Goal: Task Accomplishment & Management: Manage account settings

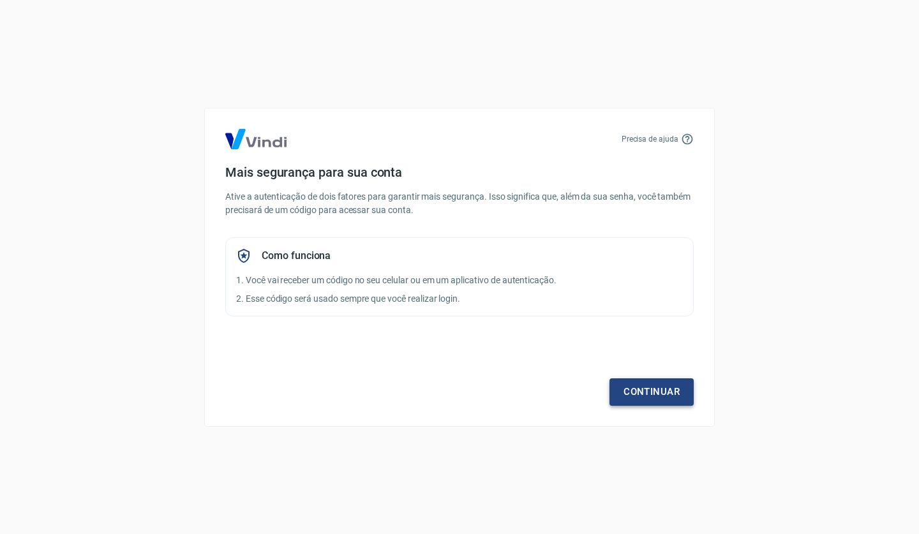
click at [655, 391] on link "Continuar" at bounding box center [651, 391] width 84 height 27
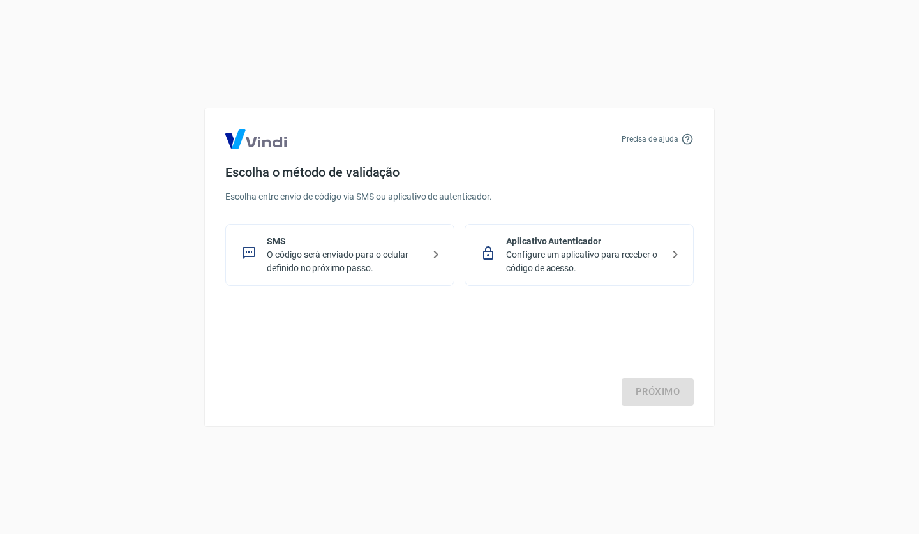
click at [396, 256] on p "O código será enviado para o celular definido no próximo passo." at bounding box center [345, 261] width 156 height 27
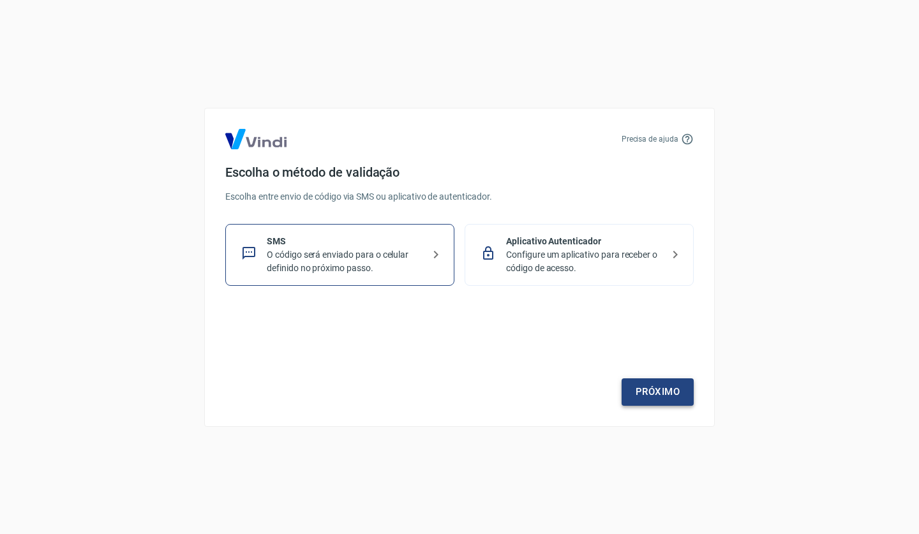
click at [664, 395] on link "Próximo" at bounding box center [657, 391] width 72 height 27
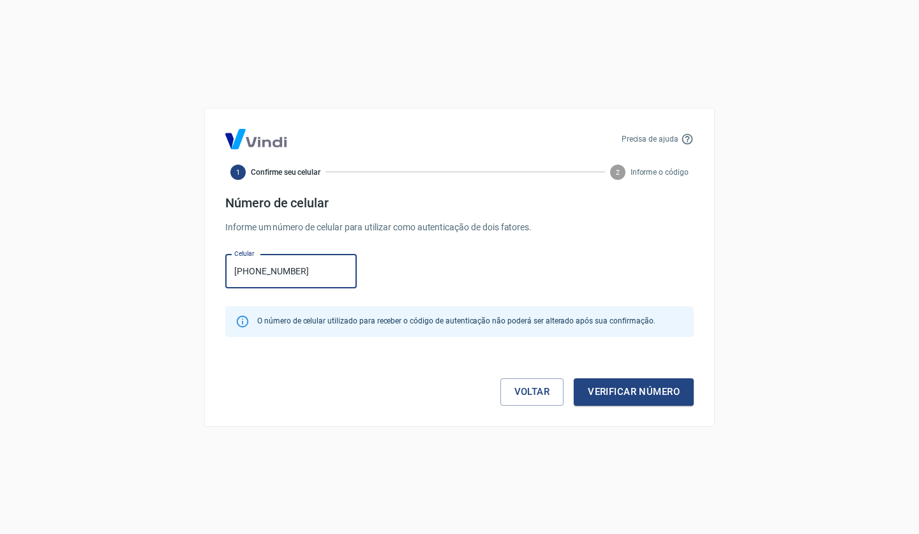
type input "[PHONE_NUMBER]"
click at [633, 392] on button "Verificar número" at bounding box center [633, 391] width 120 height 27
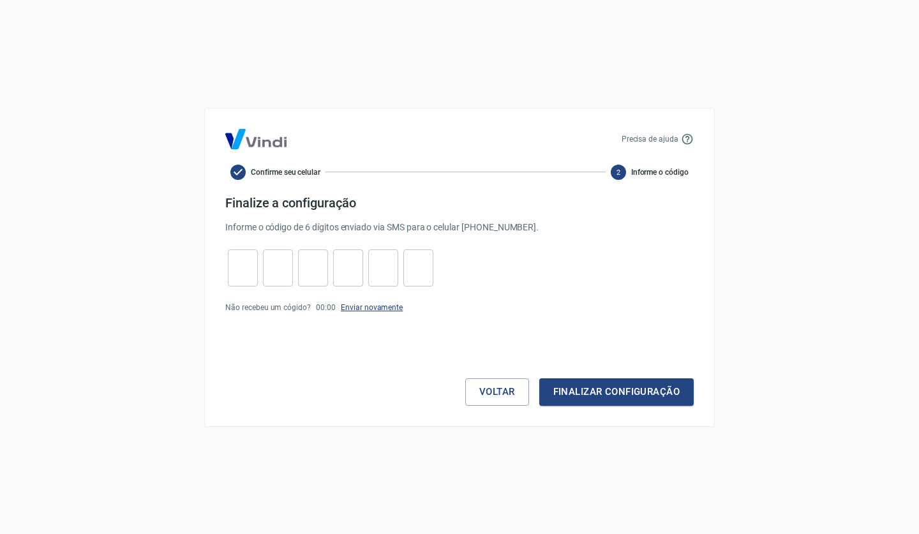
click at [376, 309] on link "Enviar novamente" at bounding box center [372, 307] width 62 height 9
click at [474, 390] on button "Voltar" at bounding box center [497, 391] width 64 height 27
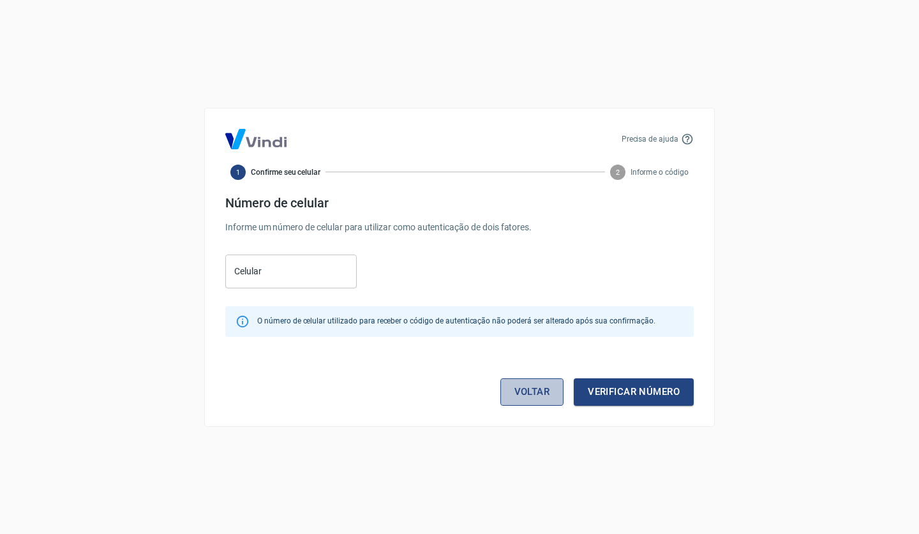
click at [510, 392] on link "Voltar" at bounding box center [532, 391] width 64 height 27
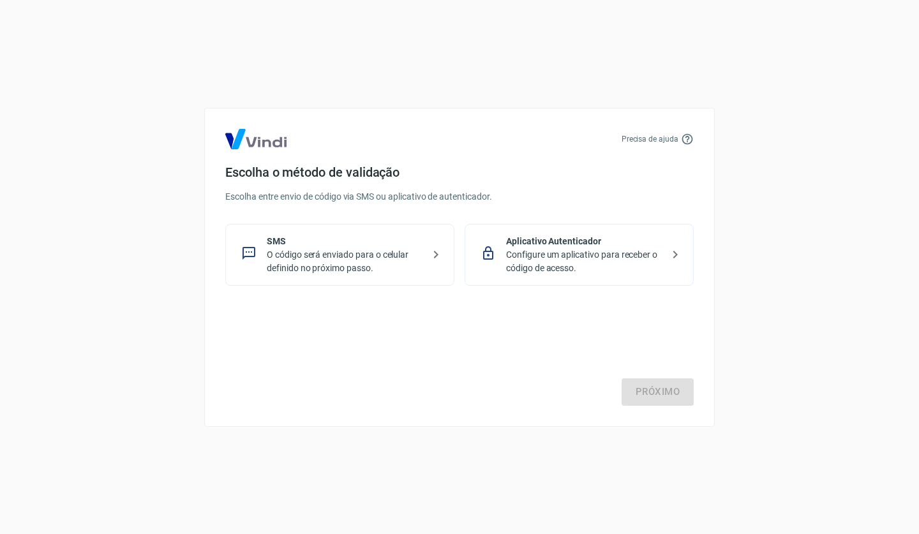
click at [422, 251] on p "O código será enviado para o celular definido no próximo passo." at bounding box center [345, 261] width 156 height 27
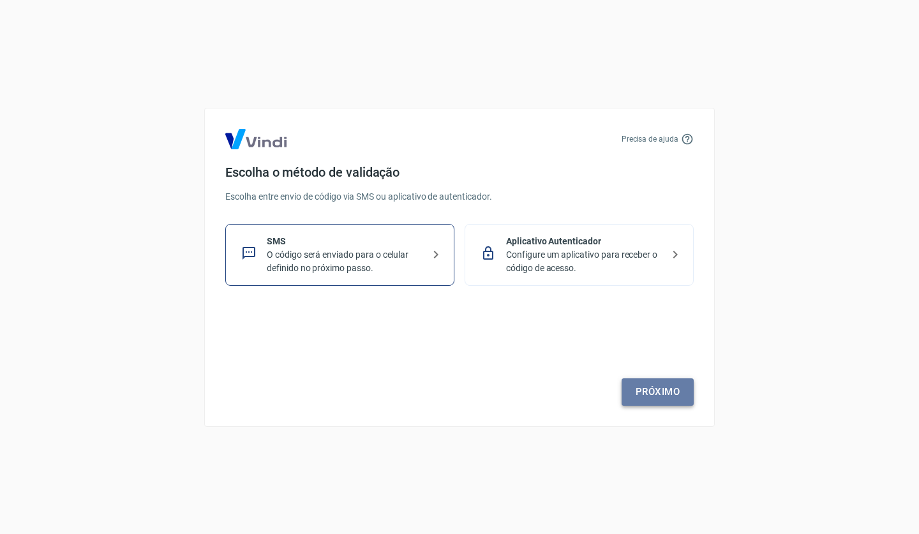
click at [646, 395] on link "Próximo" at bounding box center [657, 391] width 72 height 27
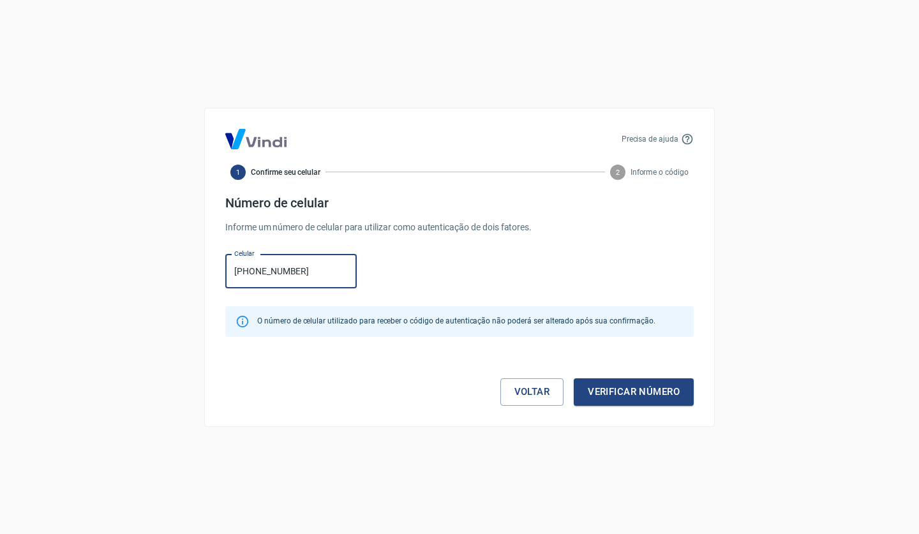
type input "[PHONE_NUMBER]"
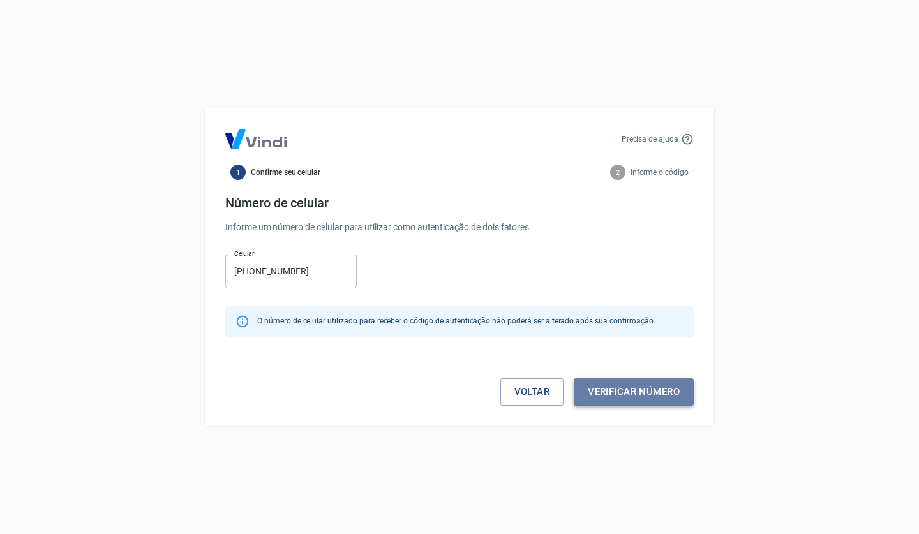
click at [606, 392] on button "Verificar número" at bounding box center [633, 391] width 120 height 27
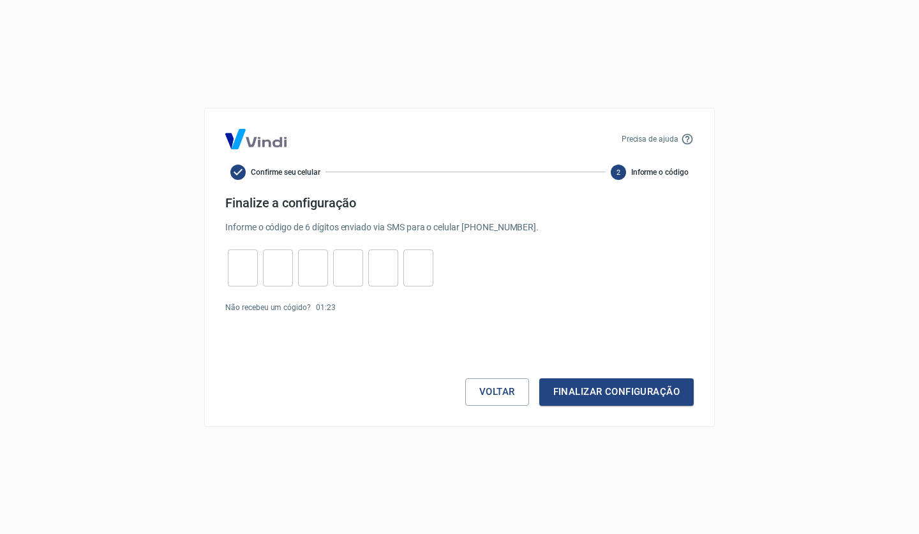
click at [248, 269] on input "tel" at bounding box center [243, 267] width 30 height 27
type input "1"
type input "0"
type input "6"
type input "1"
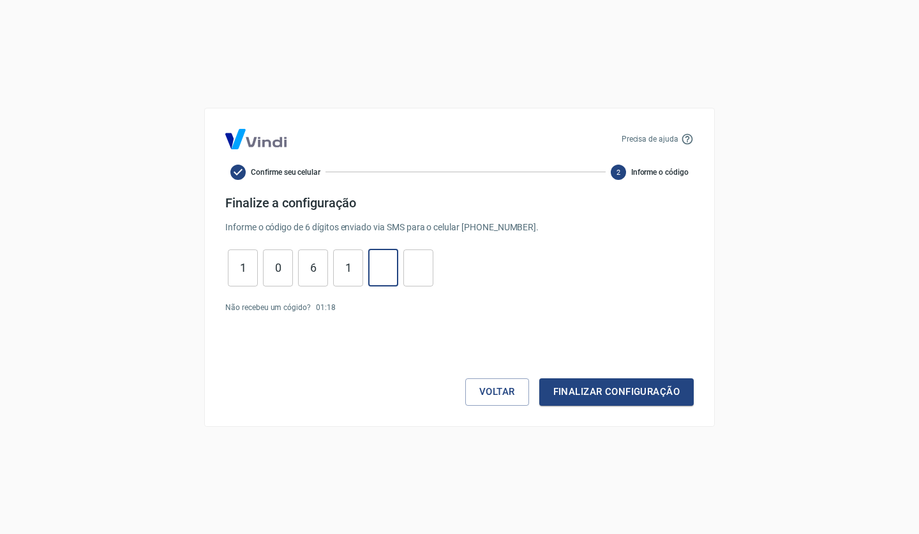
type input "7"
type input "3"
click at [561, 394] on button "Finalizar configuração" at bounding box center [616, 391] width 154 height 27
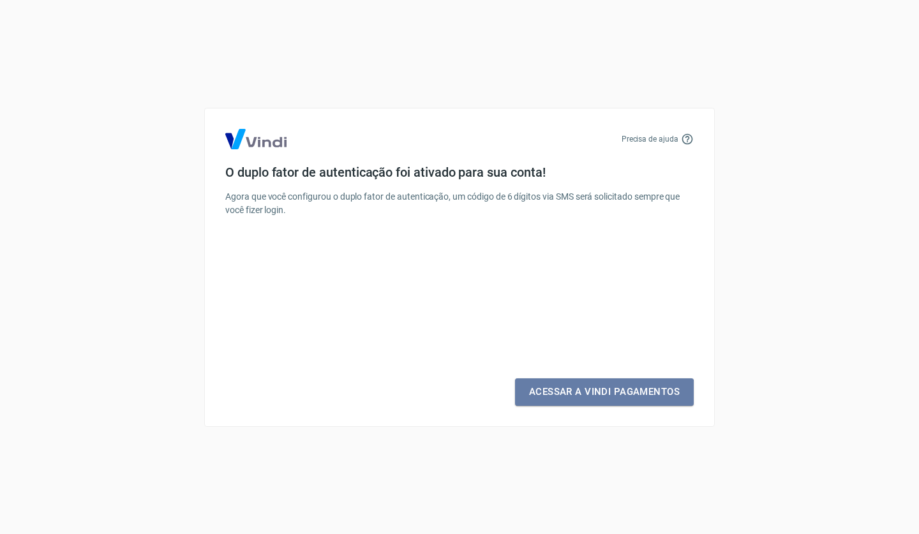
click at [561, 394] on link "Acessar a Vindi Pagamentos" at bounding box center [604, 391] width 179 height 27
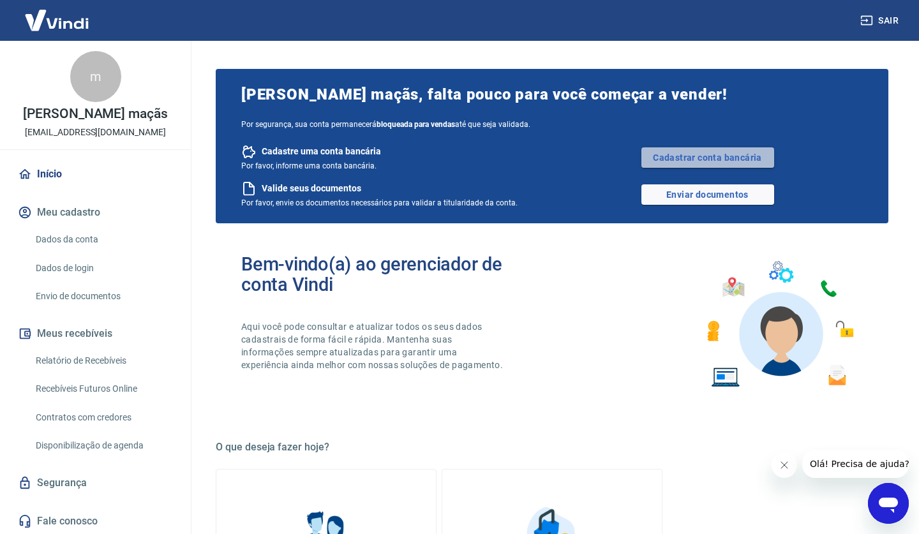
click at [677, 163] on link "Cadastrar conta bancária" at bounding box center [707, 157] width 133 height 20
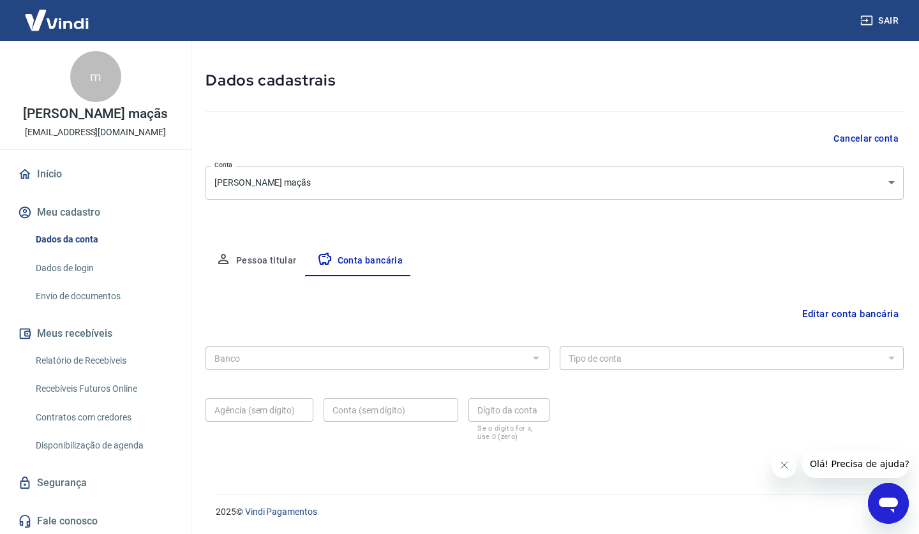
scroll to position [47, 0]
click at [341, 360] on input "Banco" at bounding box center [366, 359] width 315 height 16
click at [284, 359] on input "Banco" at bounding box center [366, 359] width 315 height 16
click at [293, 184] on body "Sair m [PERSON_NAME] maçãs [EMAIL_ADDRESS][DOMAIN_NAME] Início Meu cadastro Dad…" at bounding box center [459, 220] width 919 height 534
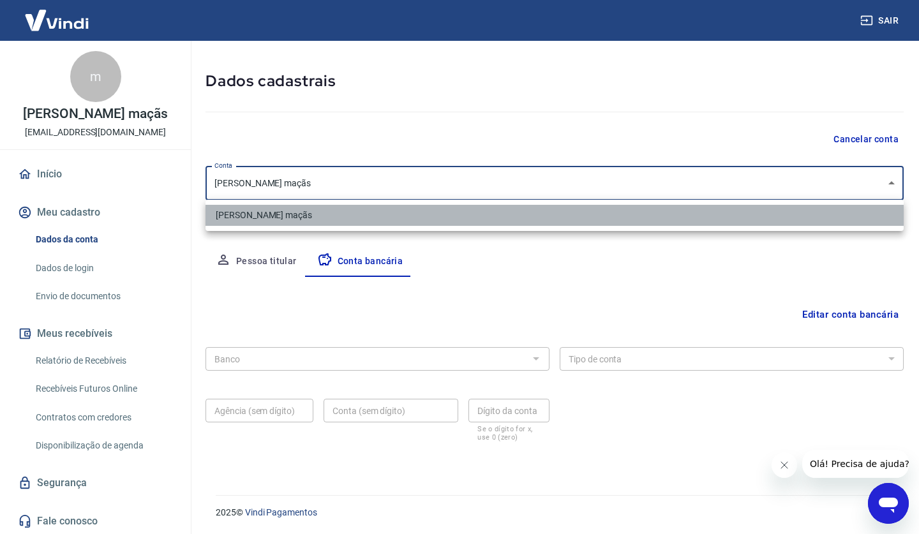
click at [290, 212] on li "[PERSON_NAME] maçãs" at bounding box center [554, 215] width 698 height 21
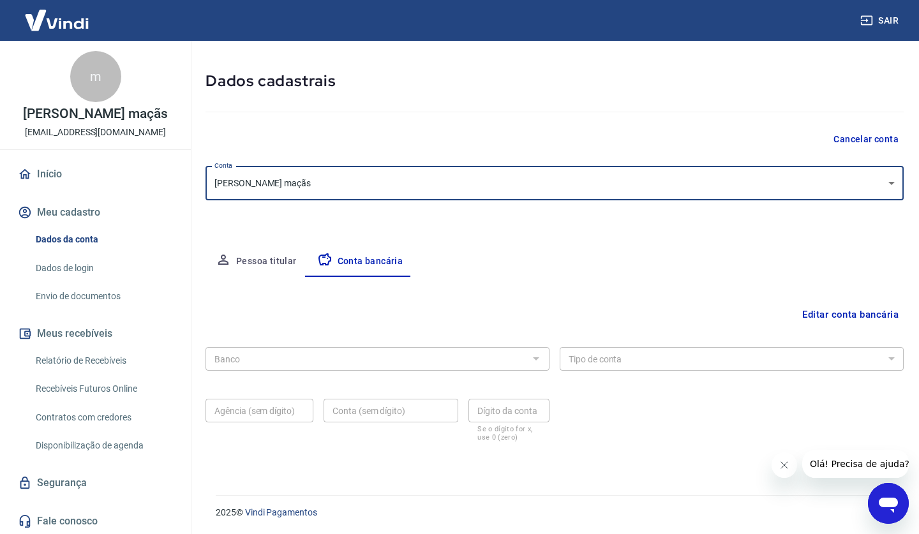
click at [272, 261] on button "Pessoa titular" at bounding box center [255, 261] width 101 height 31
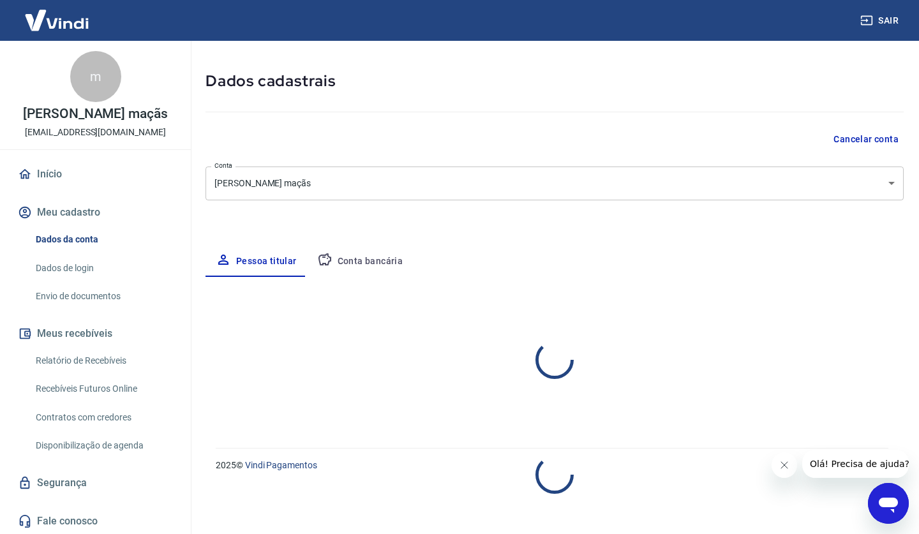
select select "RS"
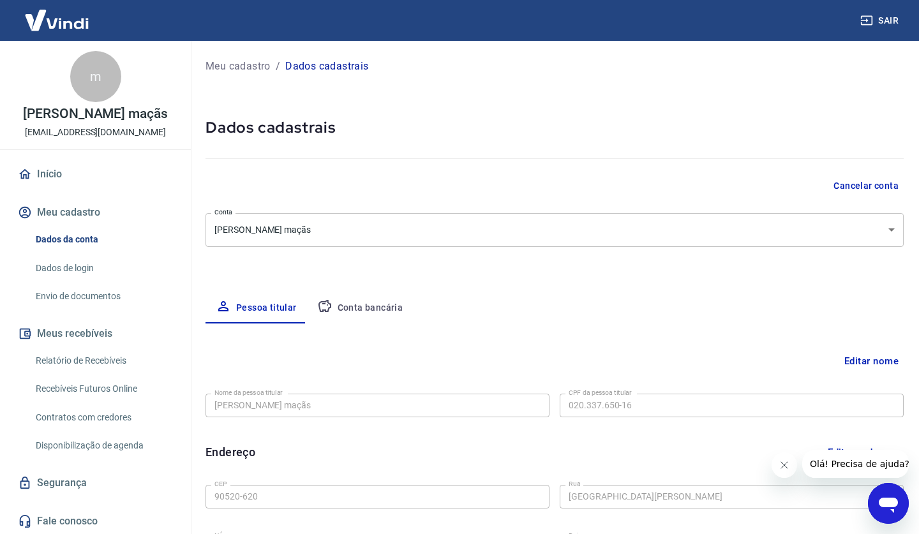
scroll to position [0, 0]
click at [352, 307] on button "Conta bancária" at bounding box center [360, 308] width 107 height 31
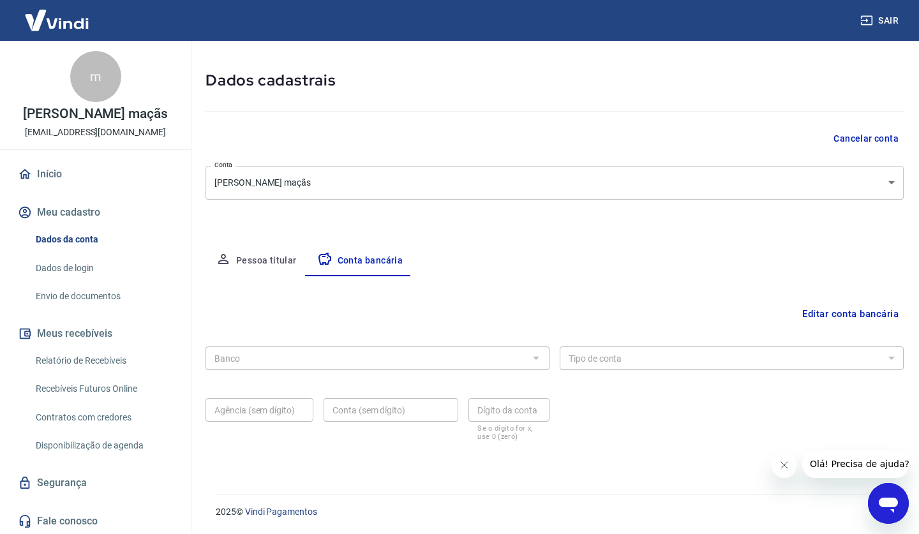
scroll to position [47, 0]
click at [444, 371] on div "Banco Banco" at bounding box center [377, 357] width 344 height 31
click at [50, 19] on img at bounding box center [56, 20] width 83 height 39
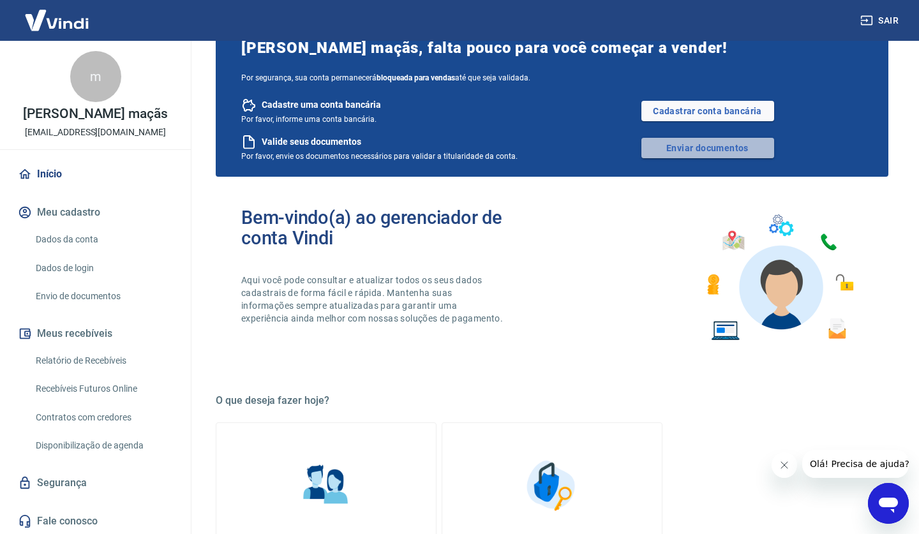
click at [711, 151] on link "Enviar documentos" at bounding box center [707, 148] width 133 height 20
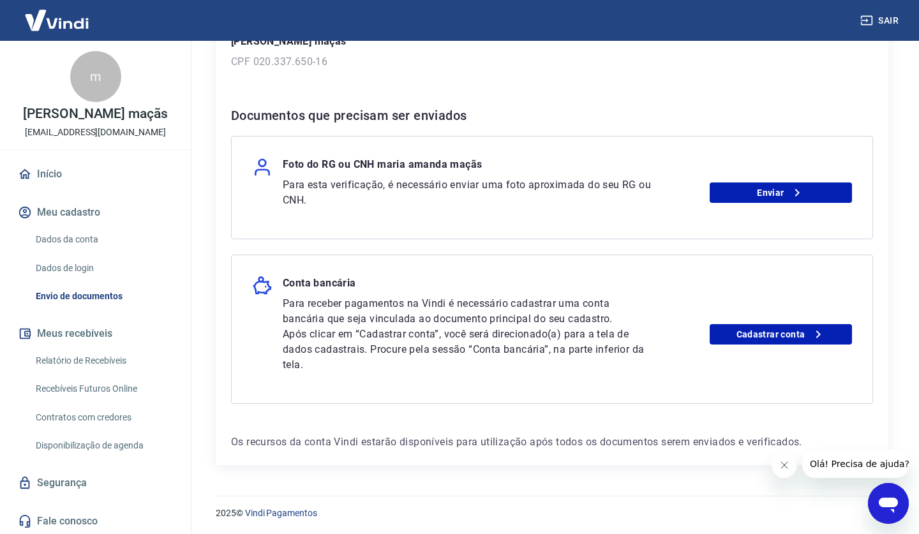
scroll to position [205, 0]
click at [795, 198] on icon at bounding box center [796, 193] width 15 height 15
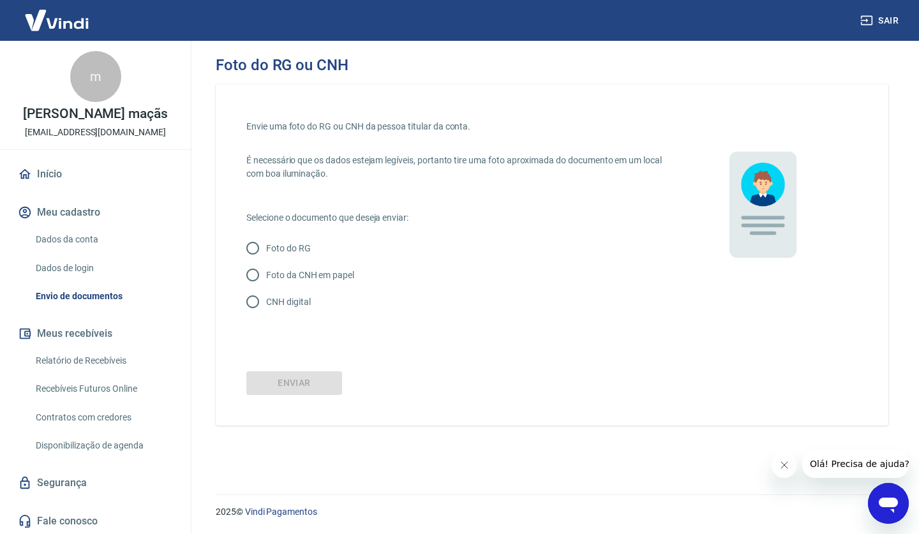
click at [277, 298] on p "CNH digital" at bounding box center [288, 301] width 44 height 13
click at [266, 298] on input "CNH digital" at bounding box center [252, 301] width 27 height 27
radio input "true"
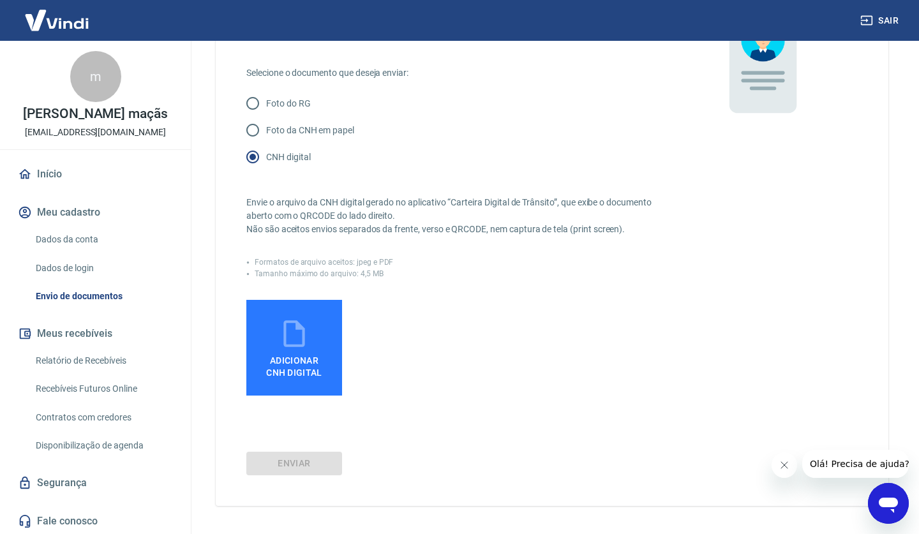
scroll to position [159, 0]
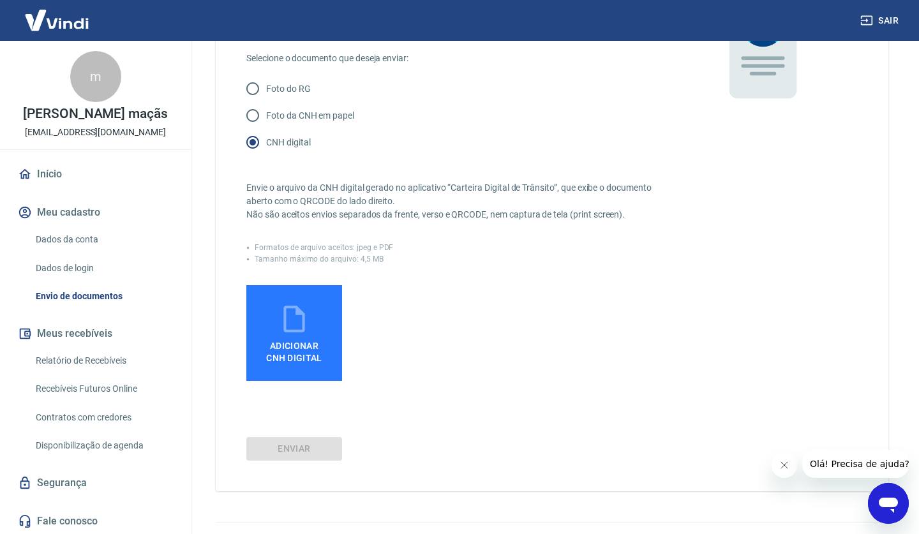
click at [307, 320] on icon at bounding box center [294, 319] width 32 height 32
click at [0, 0] on input "Adicionar CNH Digital" at bounding box center [0, 0] width 0 height 0
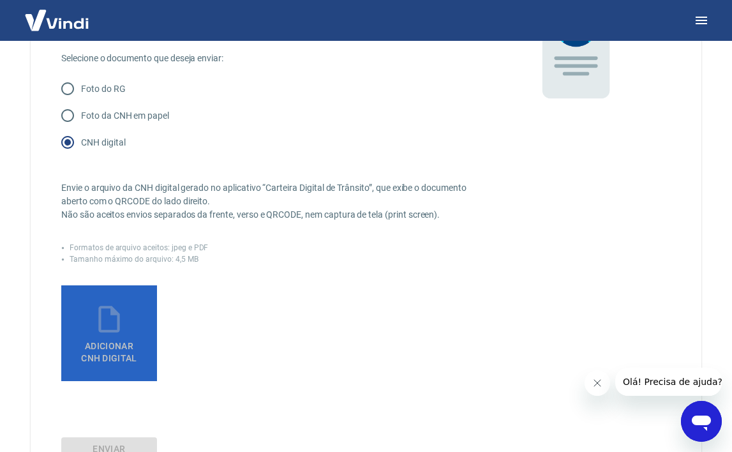
click at [96, 351] on span "Adicionar CNH Digital" at bounding box center [109, 349] width 66 height 29
click at [0, 0] on input "Adicionar CNH Digital" at bounding box center [0, 0] width 0 height 0
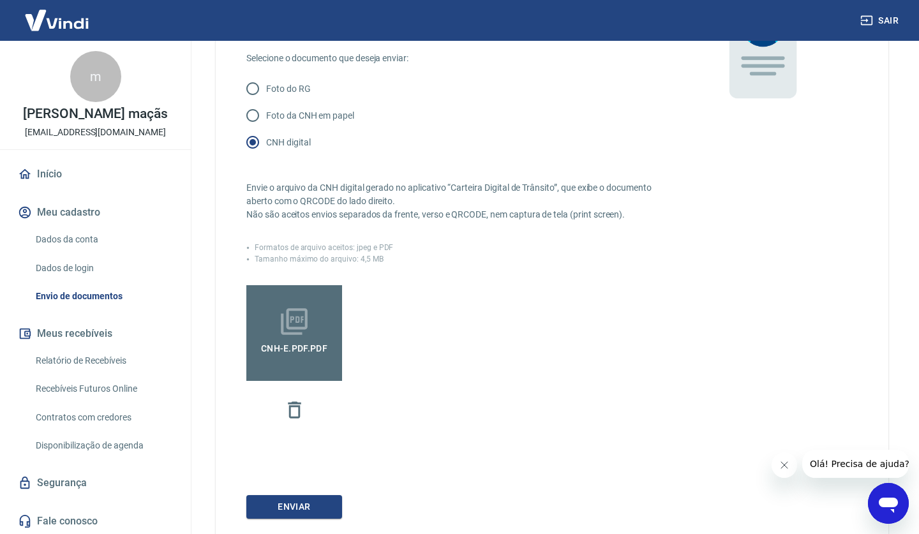
scroll to position [192, 0]
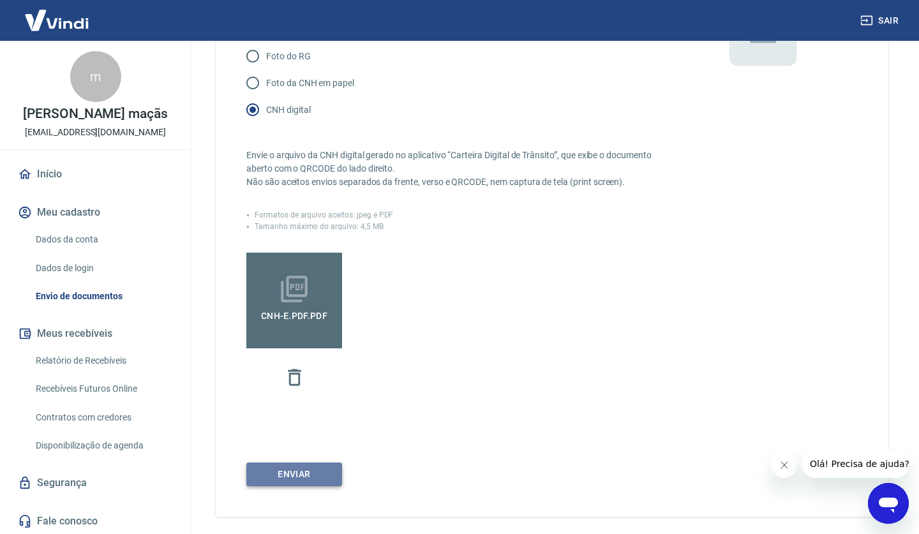
click at [294, 469] on button "Enviar" at bounding box center [294, 474] width 96 height 24
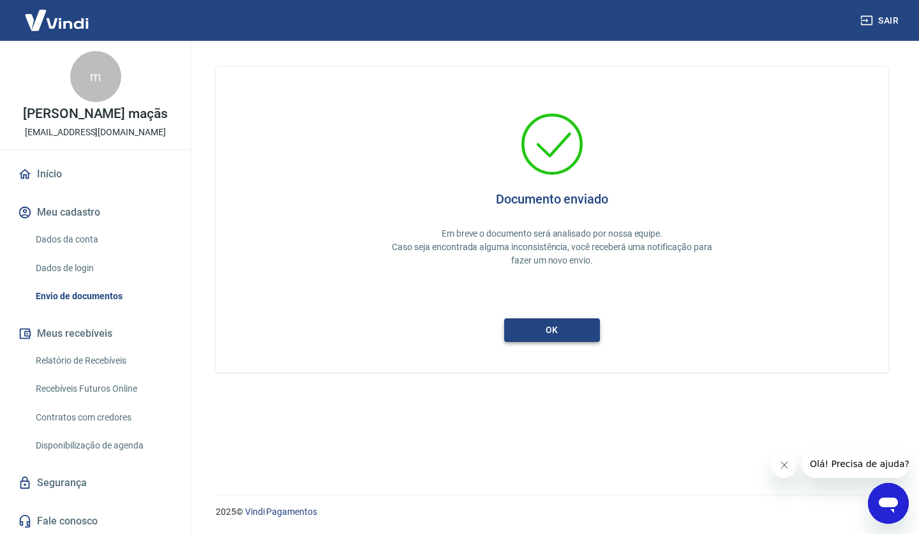
click at [563, 331] on button "ok" at bounding box center [552, 330] width 96 height 24
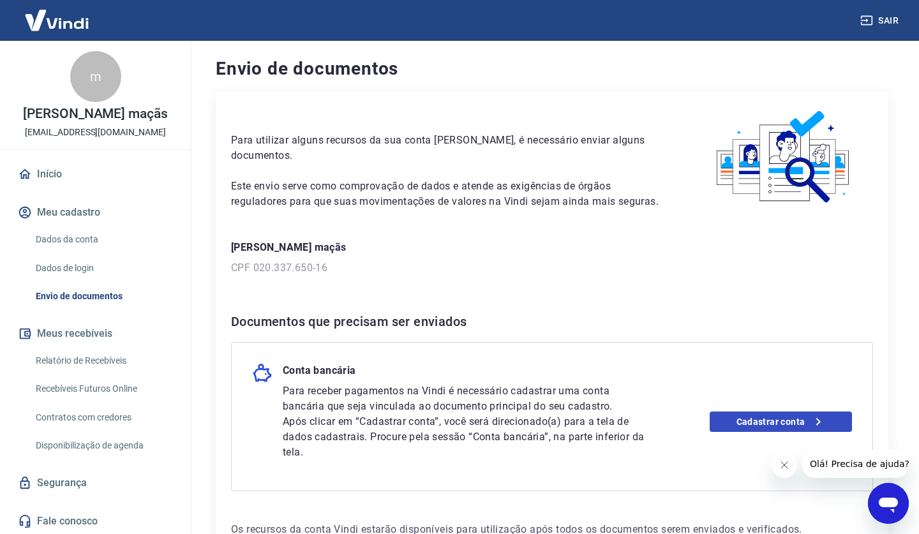
click at [797, 416] on link "Cadastrar conta" at bounding box center [780, 421] width 142 height 20
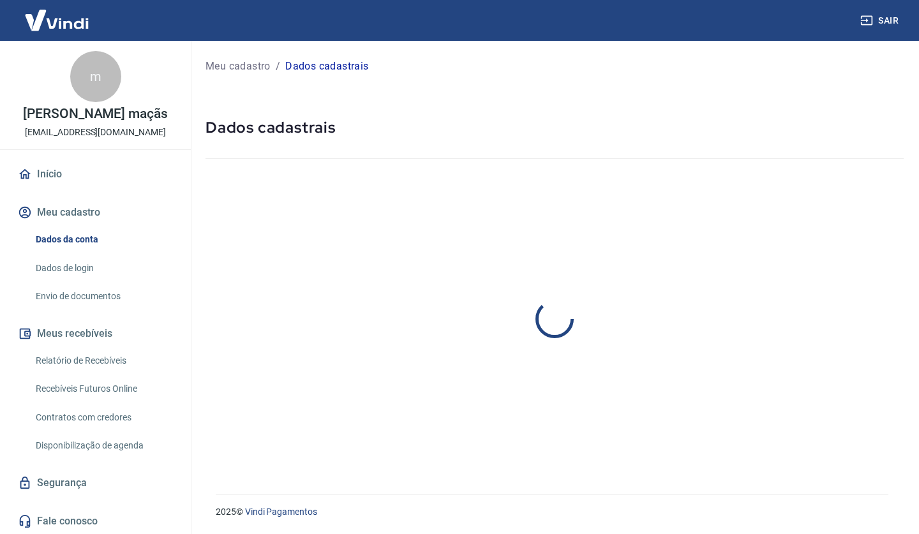
select select "RS"
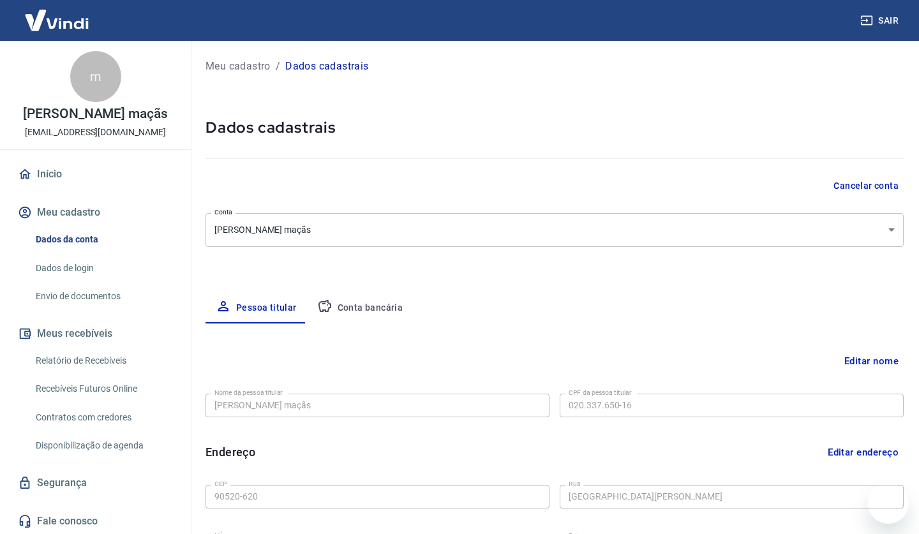
type input "[PHONE_NUMBER]"
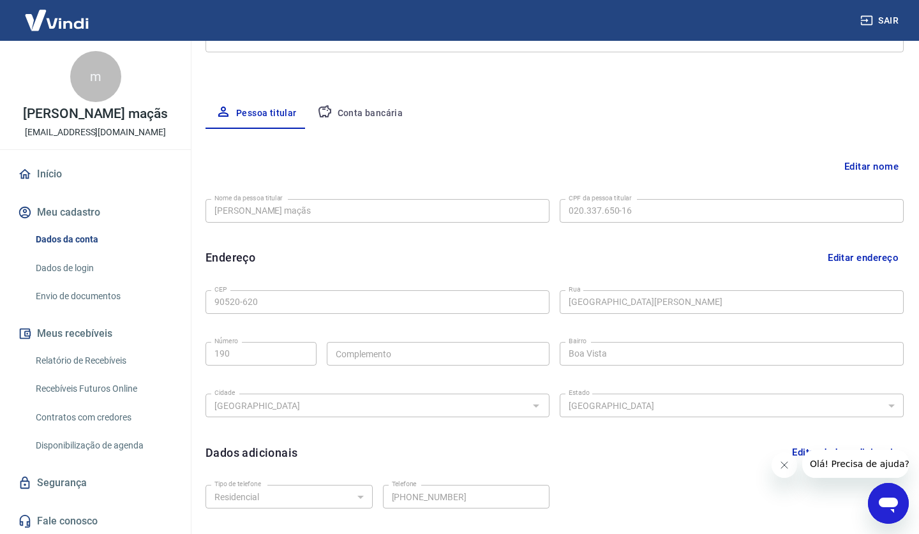
scroll to position [191, 0]
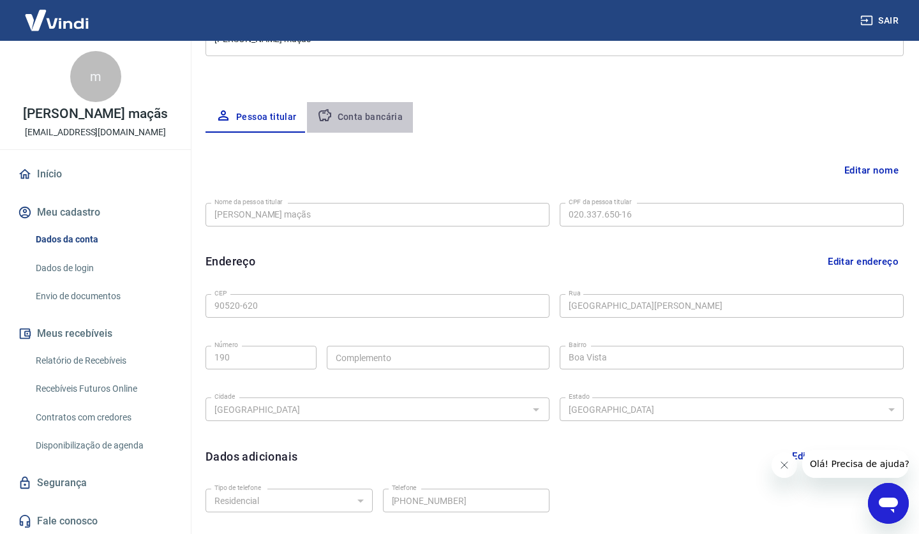
click at [368, 124] on button "Conta bancária" at bounding box center [360, 117] width 107 height 31
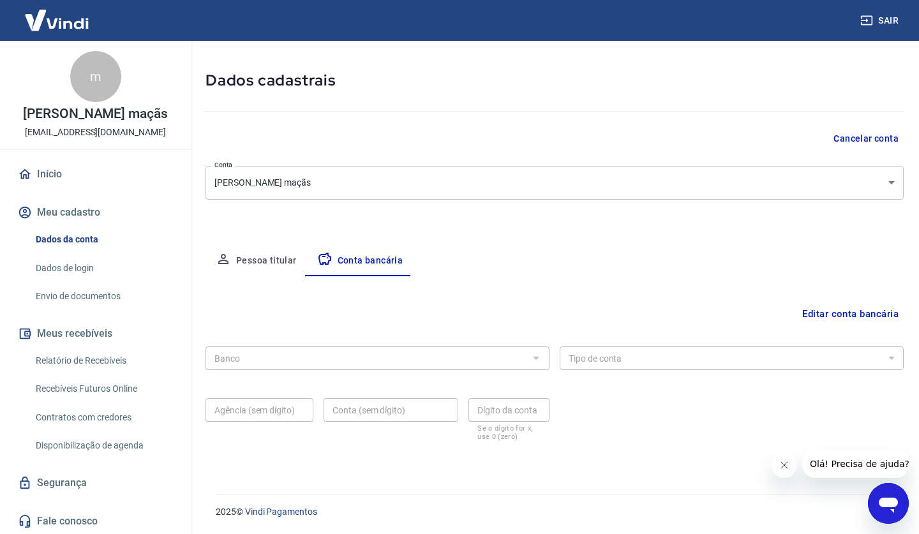
scroll to position [47, 0]
click at [370, 362] on input "Banco" at bounding box center [366, 359] width 315 height 16
click at [536, 359] on div at bounding box center [535, 359] width 17 height 18
click at [529, 406] on input "Dígito da conta" at bounding box center [508, 411] width 81 height 24
click at [830, 316] on button "Editar conta bancária" at bounding box center [850, 314] width 107 height 24
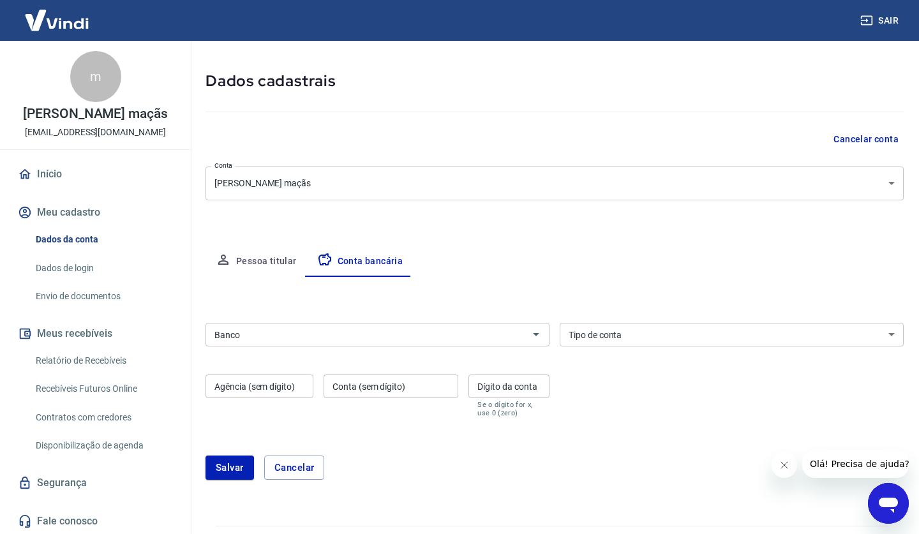
click at [453, 332] on input "Banco" at bounding box center [366, 335] width 315 height 16
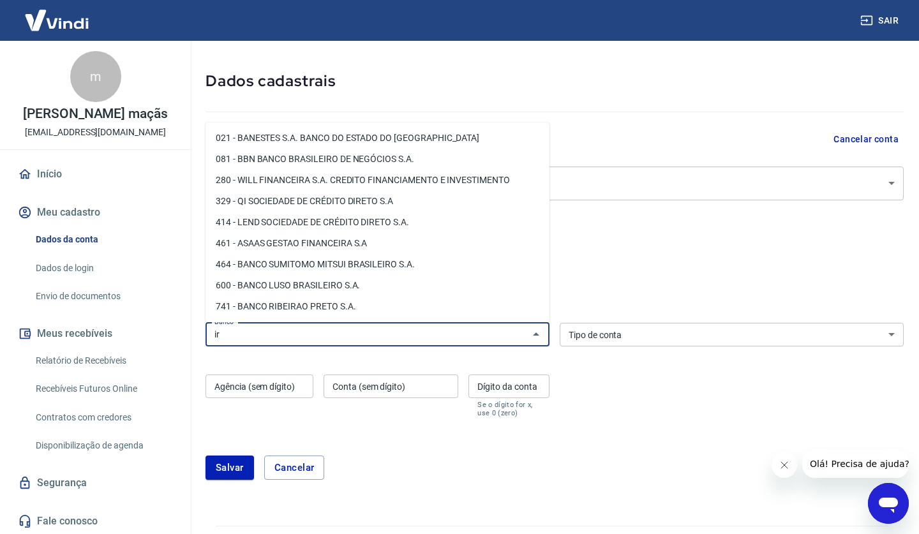
type input "i"
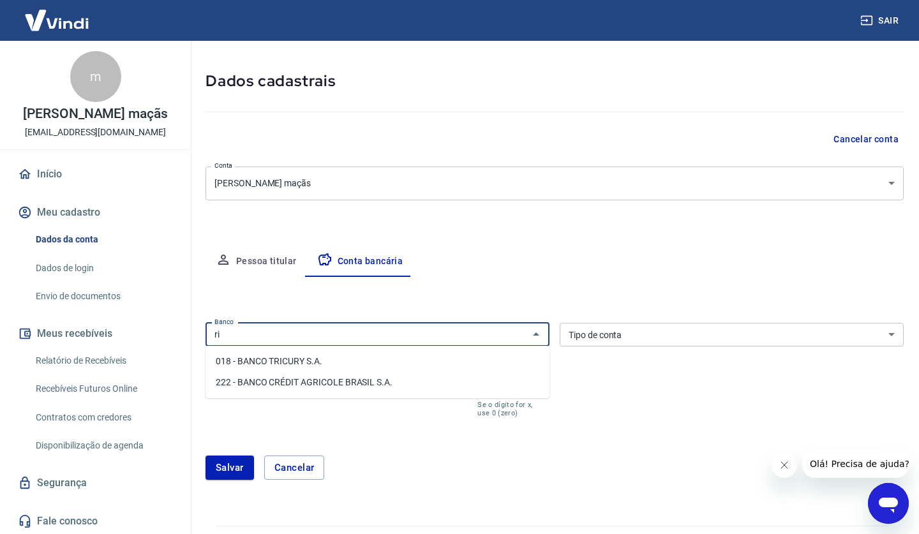
type input "r"
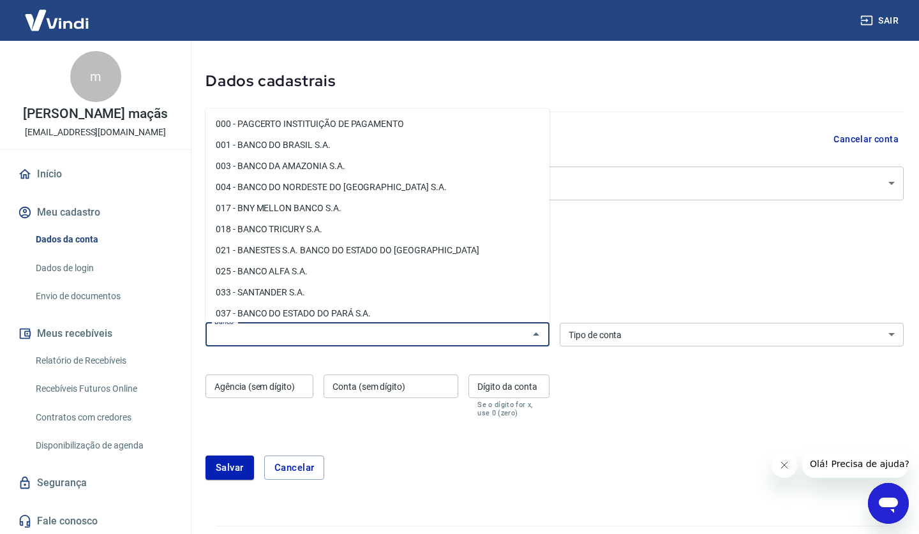
type input "s"
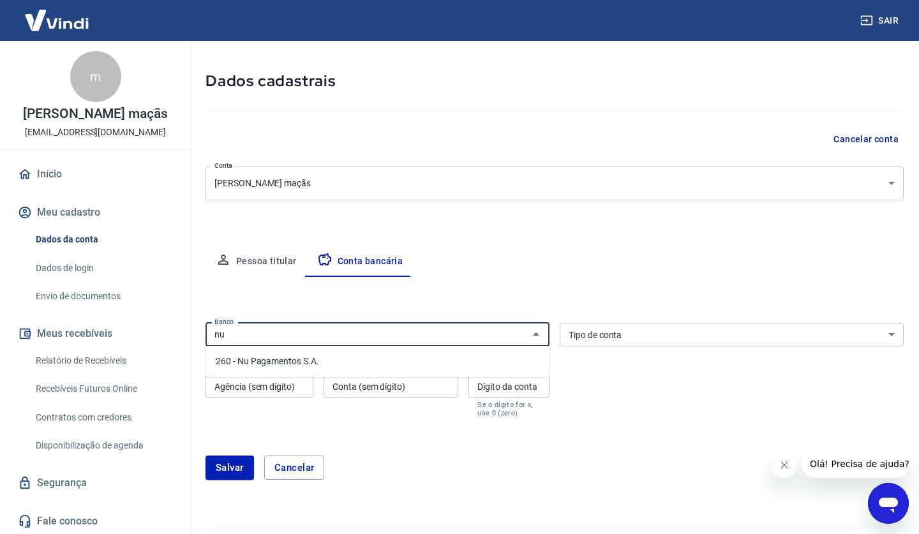
type input "n"
click at [384, 366] on li "748 - BANCO COOPERATIVO SICREDI S.A." at bounding box center [377, 361] width 344 height 21
type input "748 - BANCO COOPERATIVO SICREDI S.A."
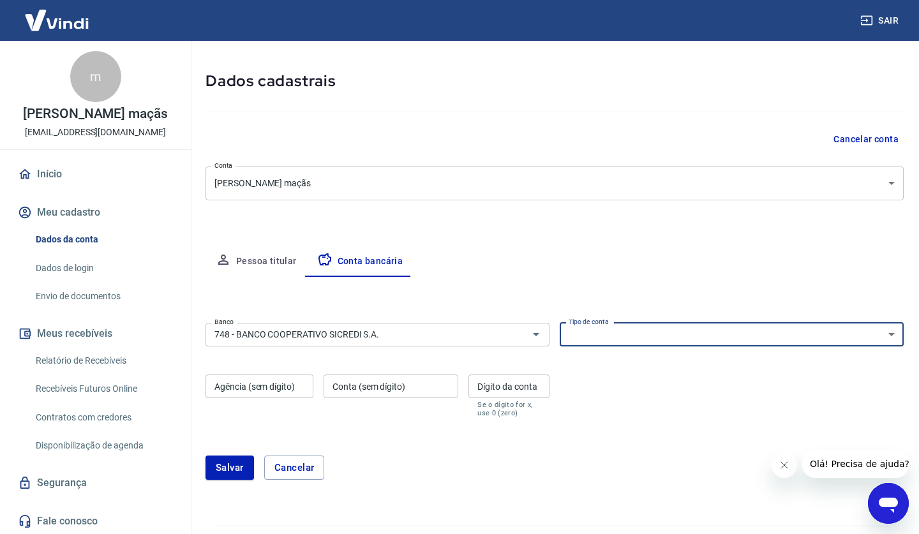
select select "1"
click at [284, 387] on input "Agência (sem dígito)" at bounding box center [259, 386] width 108 height 24
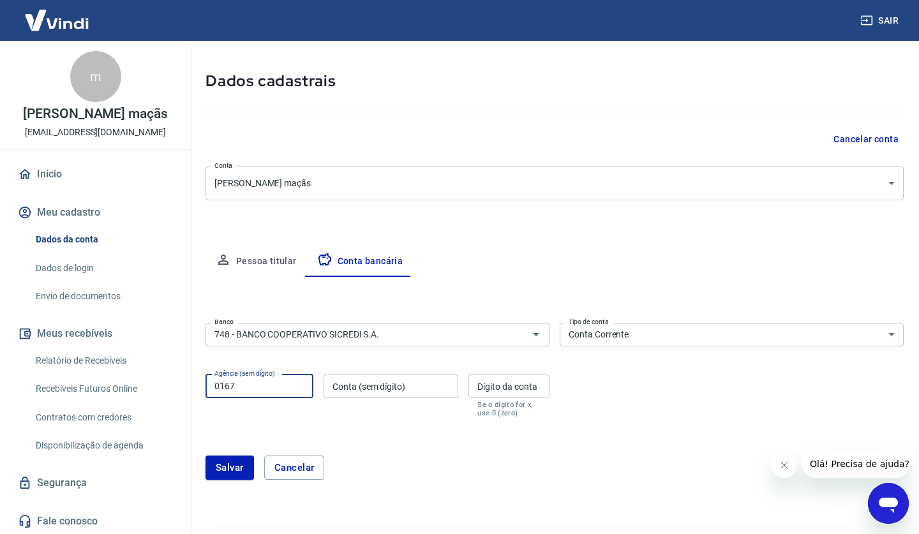
type input "0167"
click at [400, 380] on input "Conta (sem dígito)" at bounding box center [390, 386] width 135 height 24
type input "92130"
click at [538, 393] on input "Dígito da conta" at bounding box center [508, 386] width 81 height 24
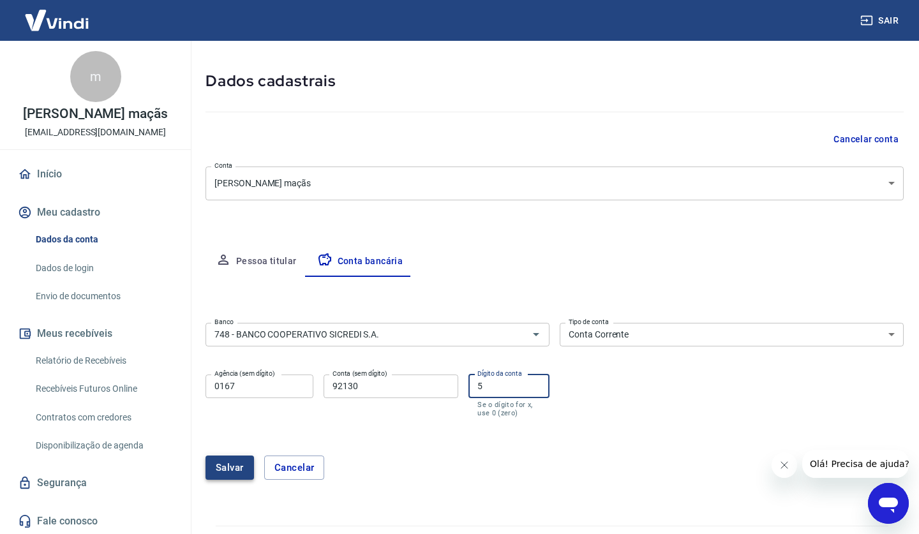
type input "5"
click at [233, 461] on button "Salvar" at bounding box center [229, 467] width 48 height 24
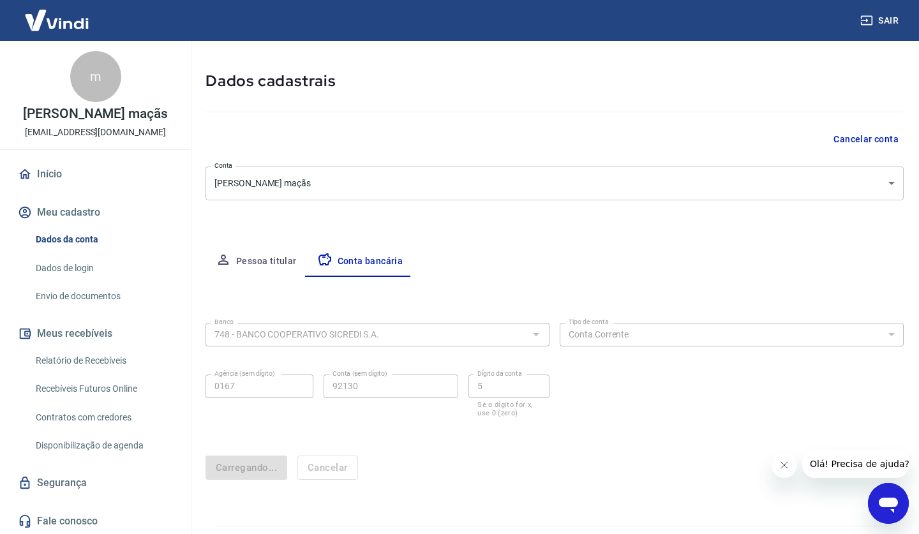
scroll to position [0, 0]
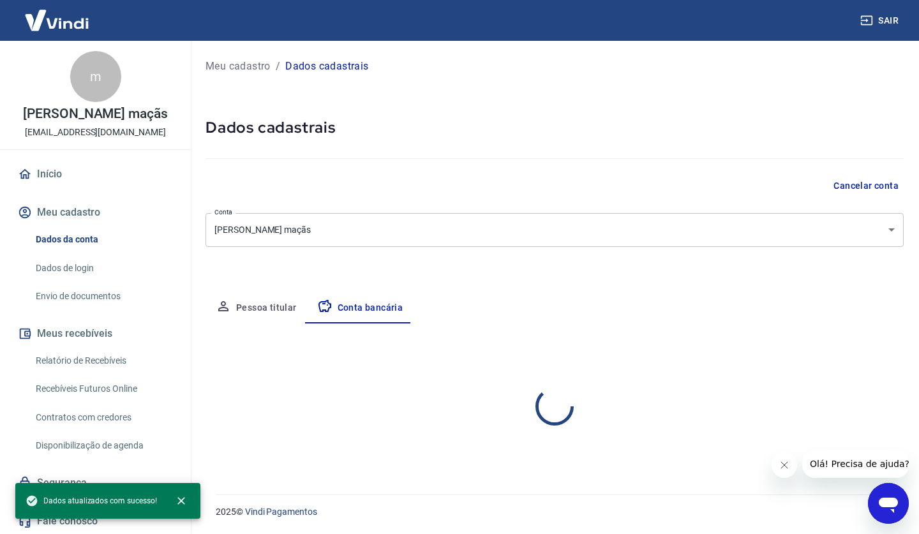
select select "1"
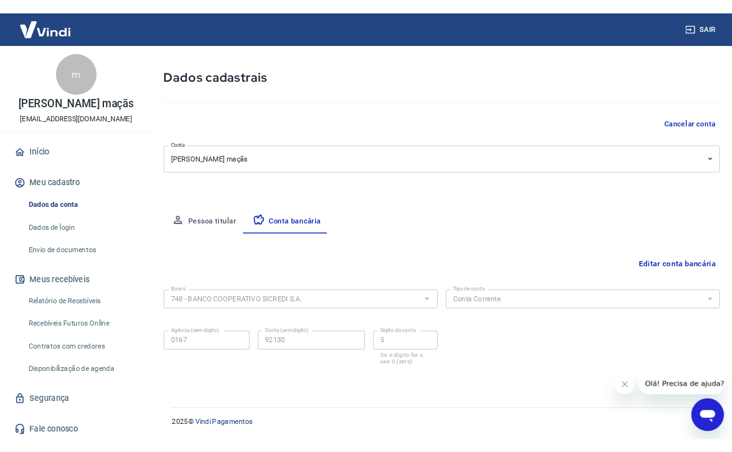
scroll to position [47, 0]
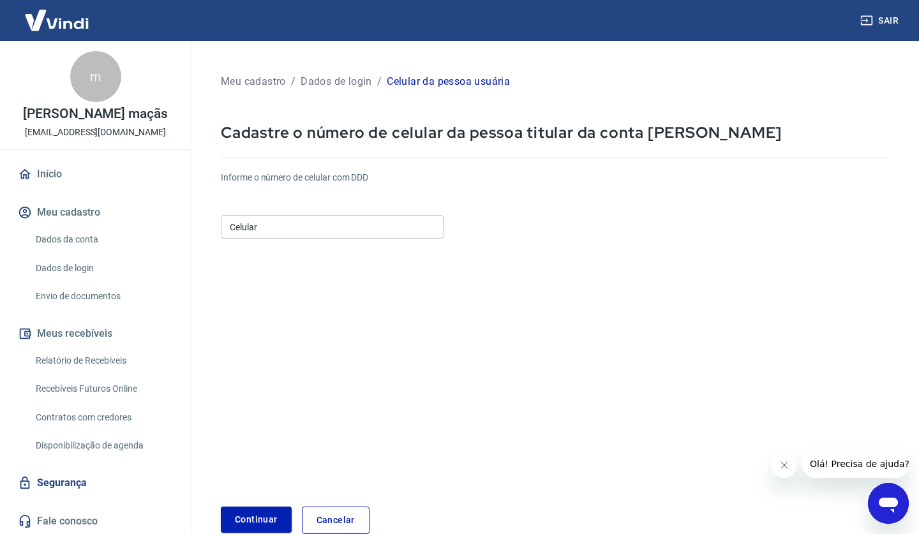
click at [251, 224] on div "Celular Celular" at bounding box center [332, 227] width 223 height 24
type input "[PHONE_NUMBER]"
click at [246, 524] on button "Continuar" at bounding box center [256, 519] width 71 height 26
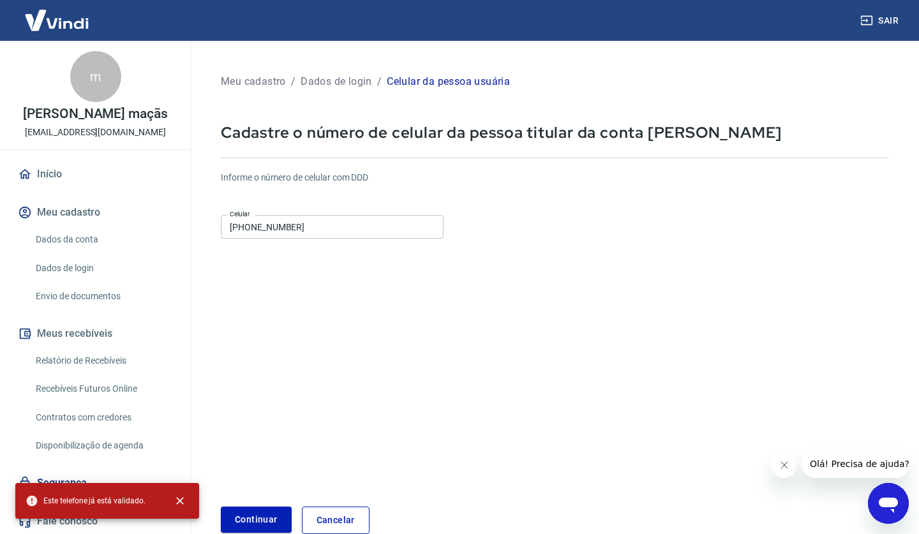
click at [197, 505] on div "Este telefone já está validado." at bounding box center [107, 501] width 184 height 36
click at [183, 502] on icon "close" at bounding box center [180, 500] width 13 height 13
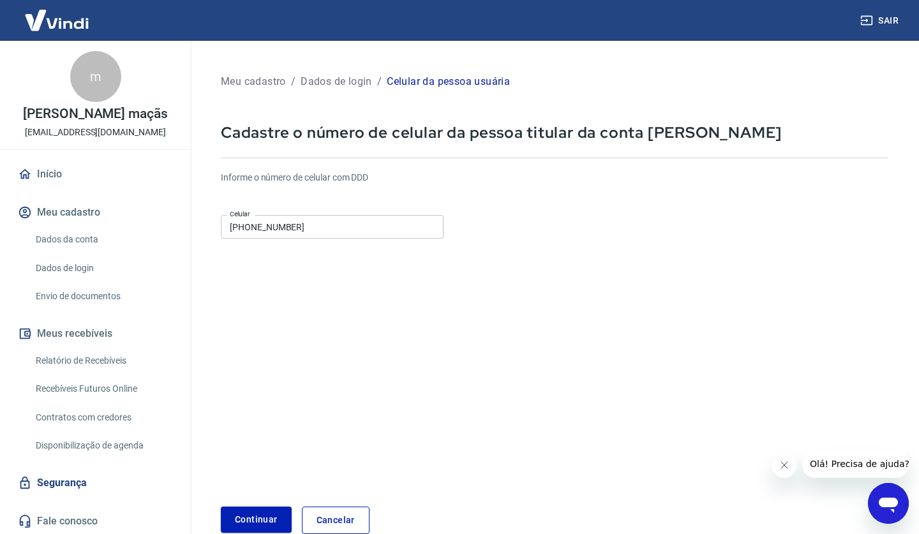
click at [302, 518] on link "Cancelar" at bounding box center [336, 519] width 68 height 27
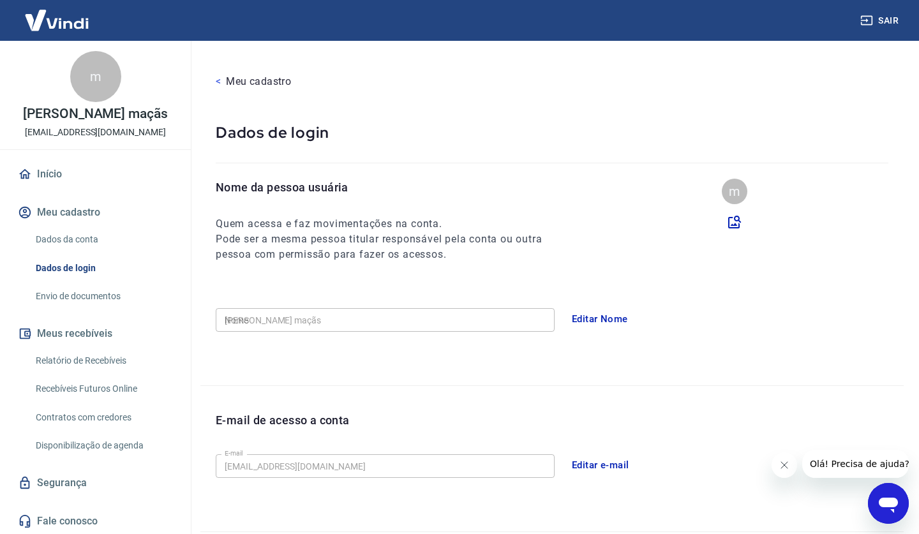
type input "[PHONE_NUMBER]"
click at [316, 518] on div "E-mail de acesso a conta E-mail mariaamanda.macas@gmail.com E-mail Editar e-mail" at bounding box center [551, 458] width 703 height 145
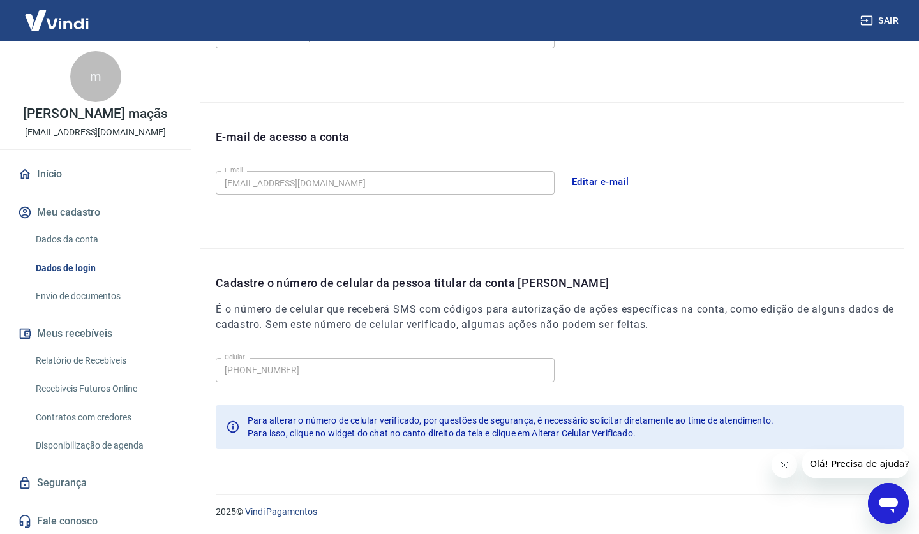
scroll to position [283, 0]
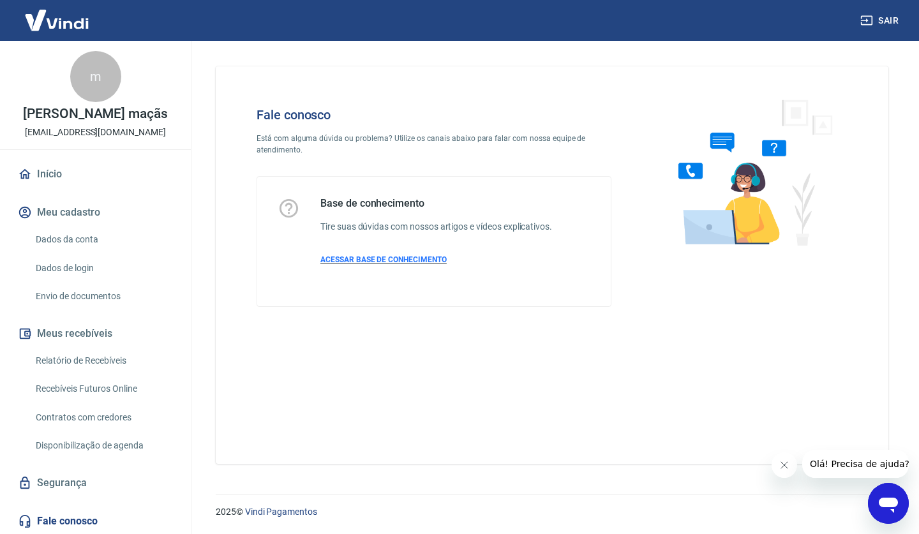
click at [362, 258] on span "ACESSAR BASE DE CONHECIMENTO" at bounding box center [383, 259] width 126 height 9
click at [94, 235] on link "Dados da conta" at bounding box center [103, 239] width 145 height 26
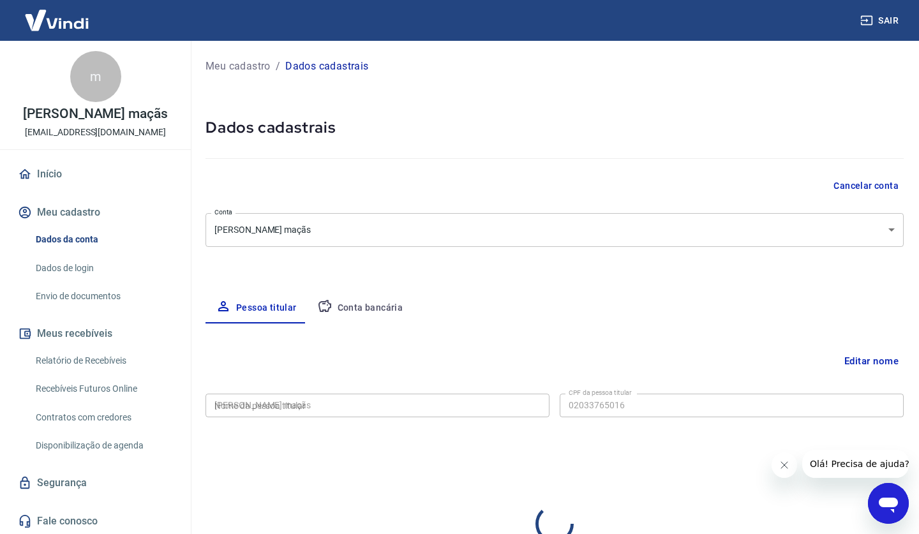
type input "020.337.650-16"
select select "RS"
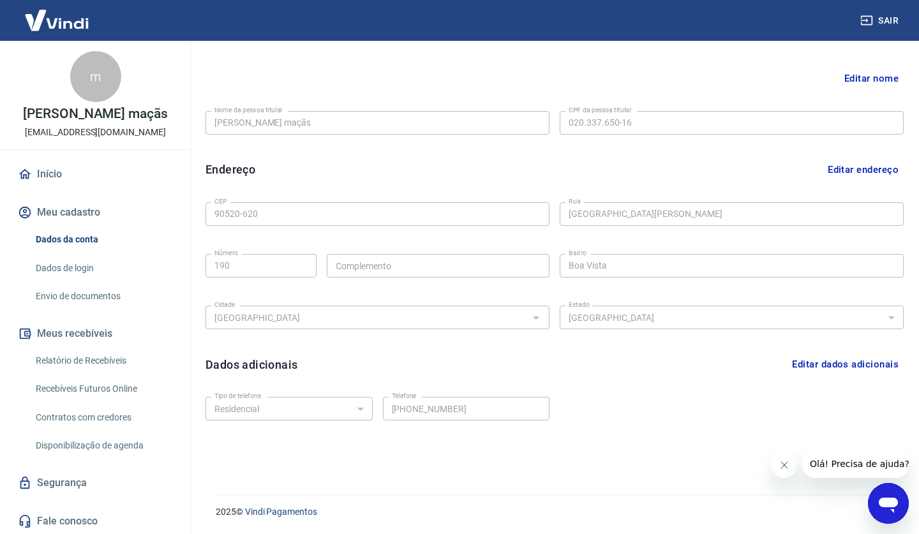
scroll to position [283, 0]
click at [838, 359] on button "Editar dados adicionais" at bounding box center [845, 364] width 117 height 24
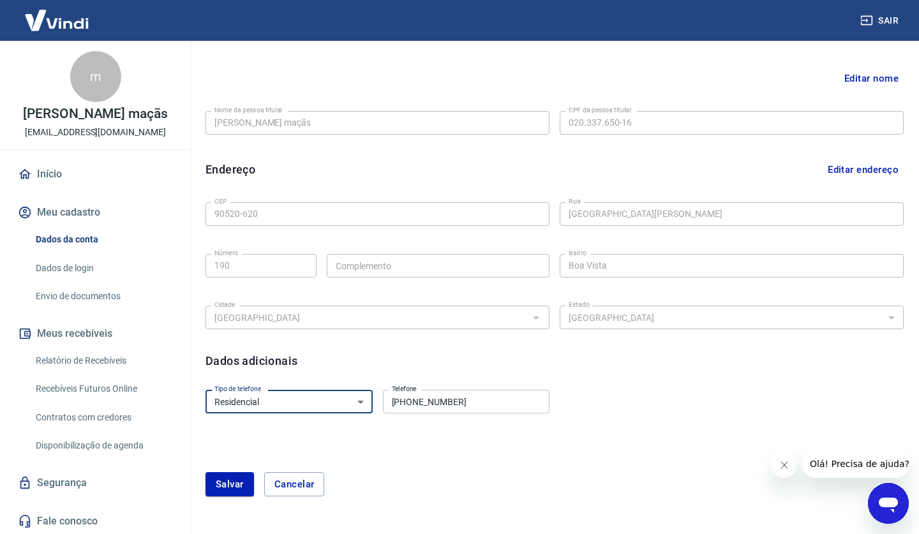
select select "business"
click at [237, 485] on button "Salvar" at bounding box center [229, 484] width 48 height 24
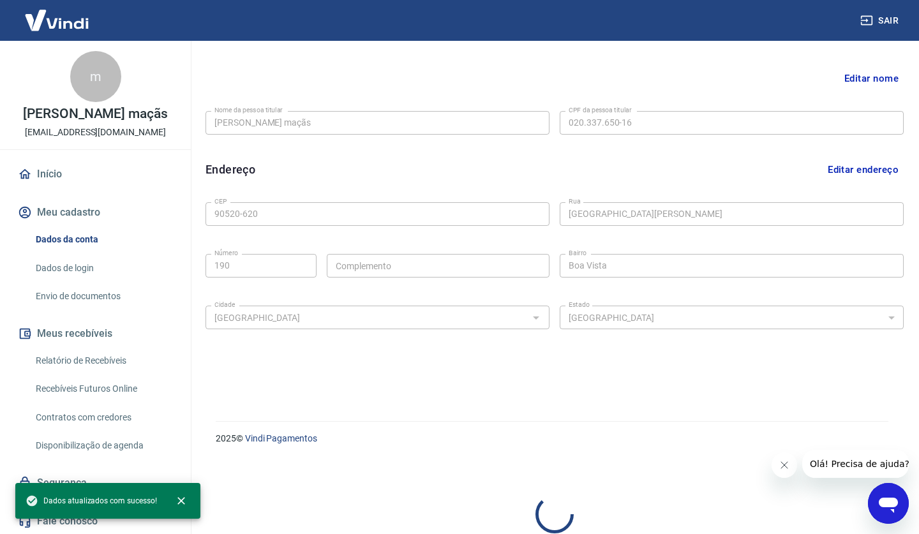
select select "business"
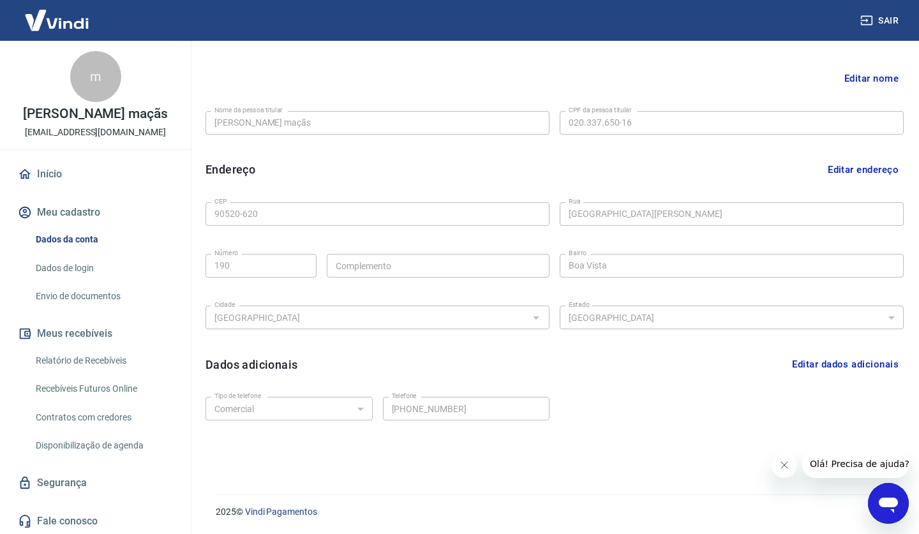
click at [73, 27] on img at bounding box center [56, 20] width 83 height 39
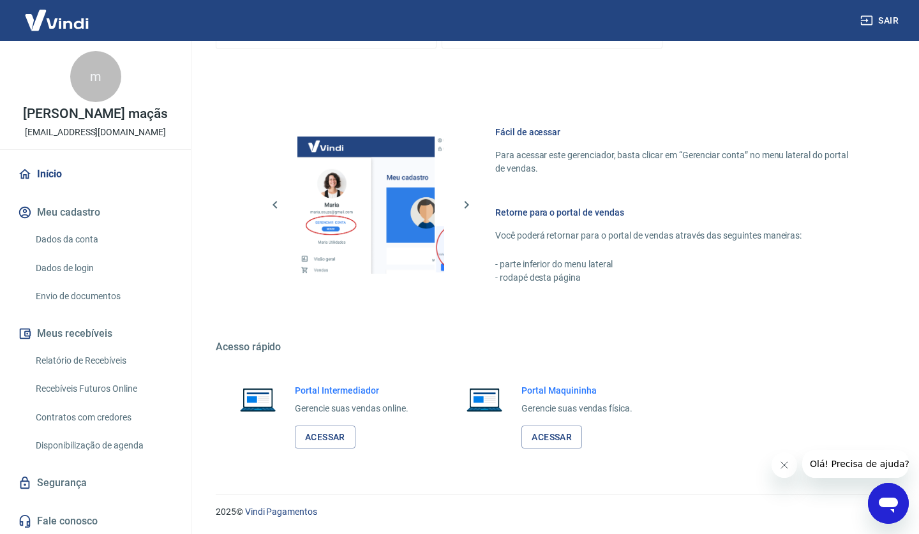
scroll to position [618, 0]
click at [329, 441] on link "Acessar" at bounding box center [325, 437] width 61 height 24
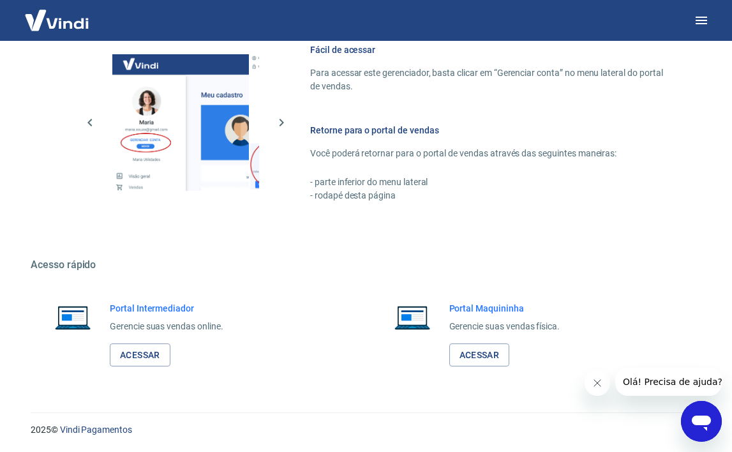
scroll to position [700, 0]
click at [152, 355] on link "Acessar" at bounding box center [140, 355] width 61 height 24
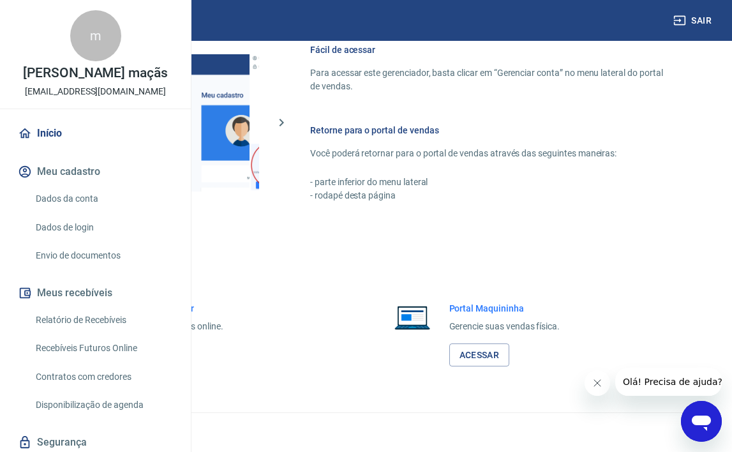
scroll to position [618, 0]
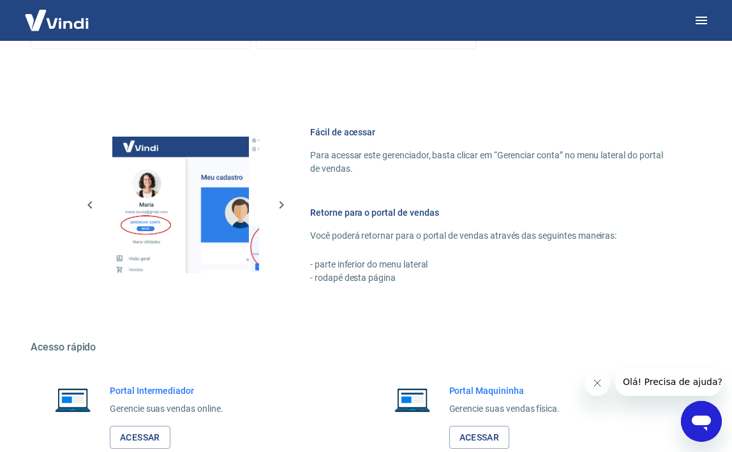
click at [55, 29] on img at bounding box center [56, 20] width 83 height 39
click at [45, 23] on img at bounding box center [56, 20] width 83 height 39
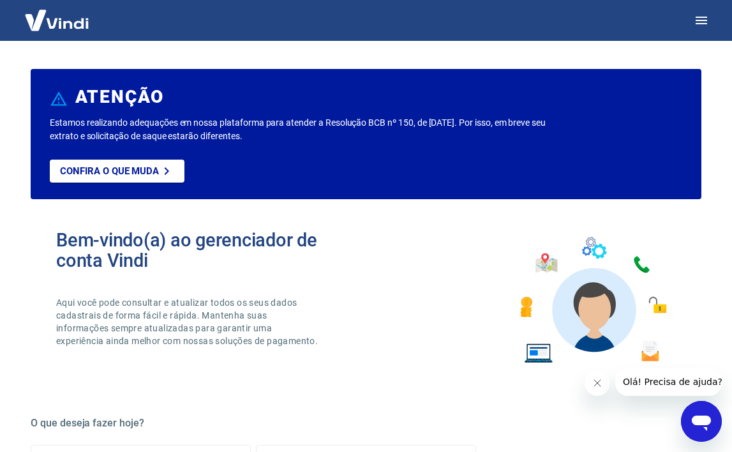
scroll to position [0, 0]
click at [702, 16] on icon "button" at bounding box center [700, 20] width 15 height 15
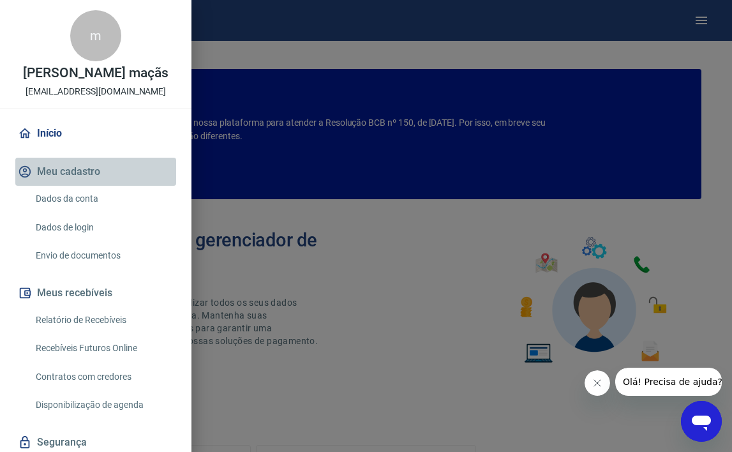
click at [73, 176] on button "Meu cadastro" at bounding box center [95, 172] width 161 height 28
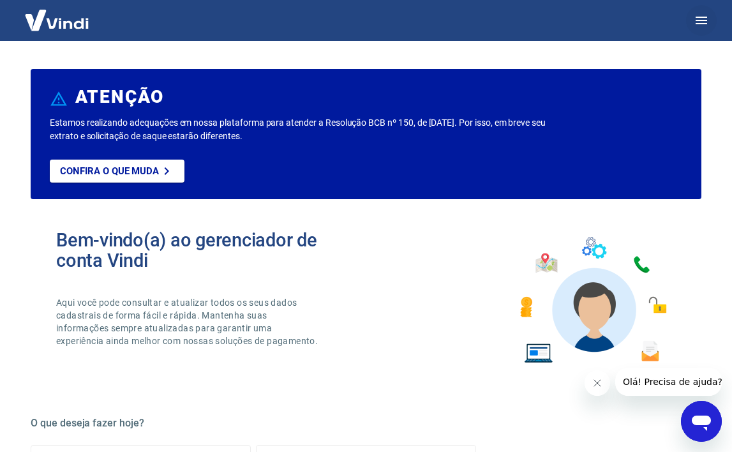
click at [699, 32] on button "button" at bounding box center [701, 20] width 31 height 31
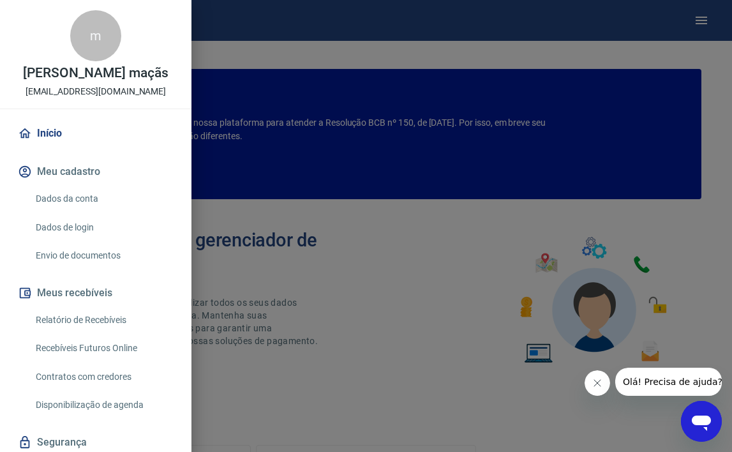
click at [93, 199] on link "Dados da conta" at bounding box center [103, 199] width 145 height 26
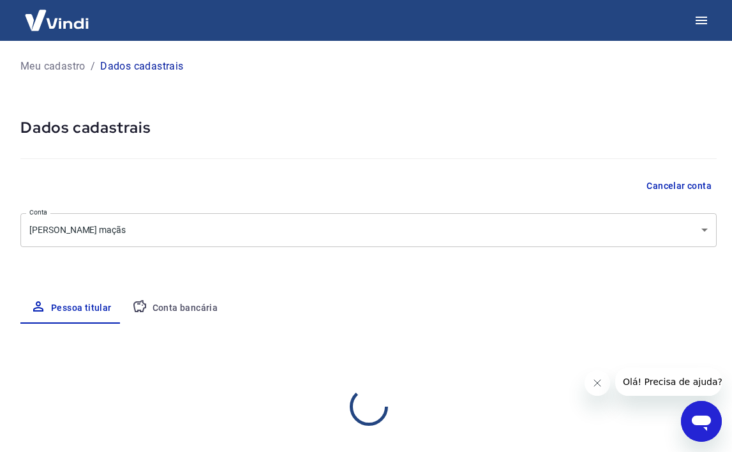
select select "RS"
select select "business"
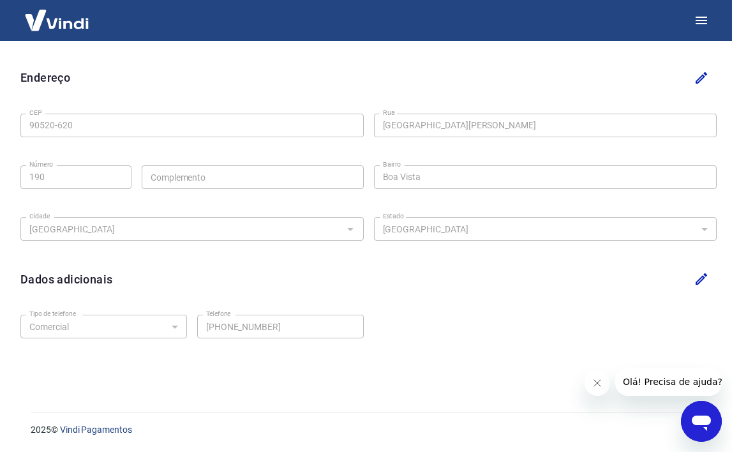
scroll to position [384, 0]
click at [701, 421] on icon "Abrir janela de mensagens" at bounding box center [700, 422] width 19 height 15
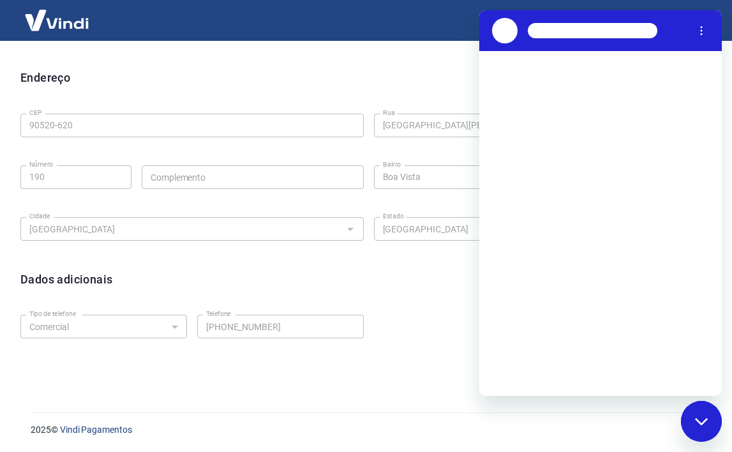
scroll to position [0, 0]
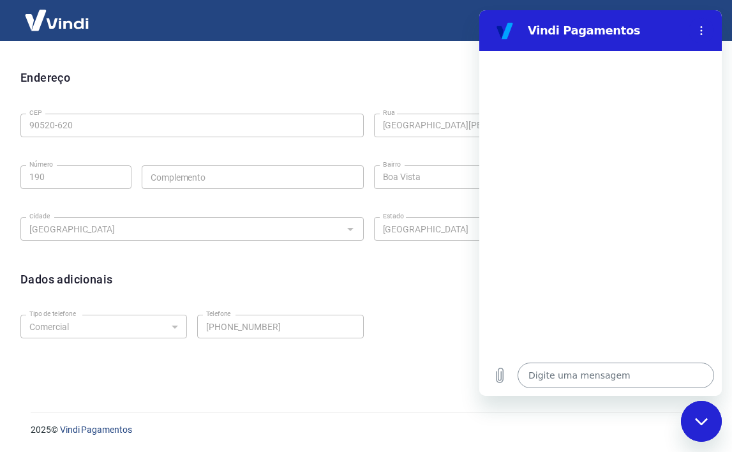
click at [570, 378] on textarea at bounding box center [615, 375] width 196 height 26
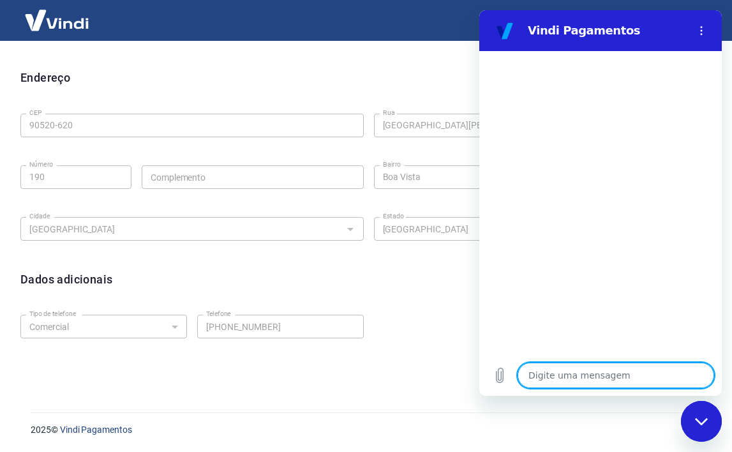
type textarea "v"
type textarea "x"
type textarea "ve"
type textarea "x"
type textarea "ver"
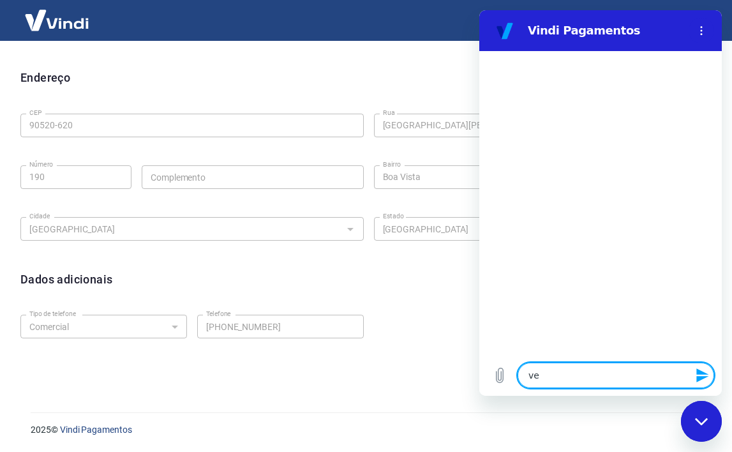
type textarea "x"
type textarea "veri"
type textarea "x"
type textarea "verif"
type textarea "x"
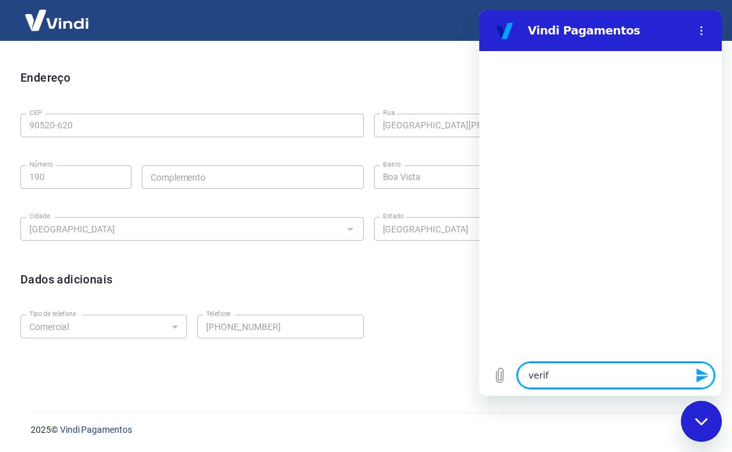
type textarea "verifi"
type textarea "x"
type textarea "verific"
type textarea "x"
type textarea "verifica"
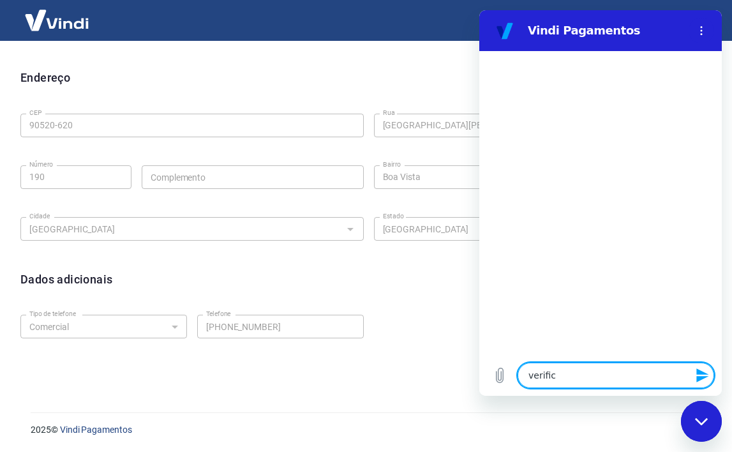
type textarea "x"
type textarea "verificac"
type textarea "x"
type textarea "verificaç"
type textarea "x"
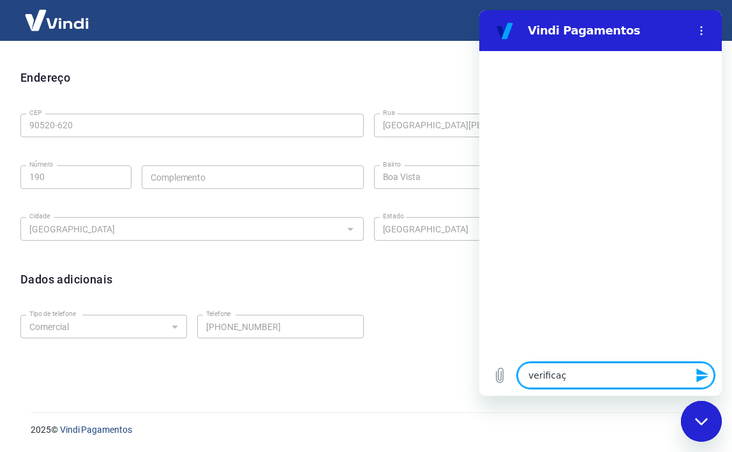
type textarea "verificaça"
type textarea "x"
type textarea "verificaçã"
type textarea "x"
type textarea "verificação"
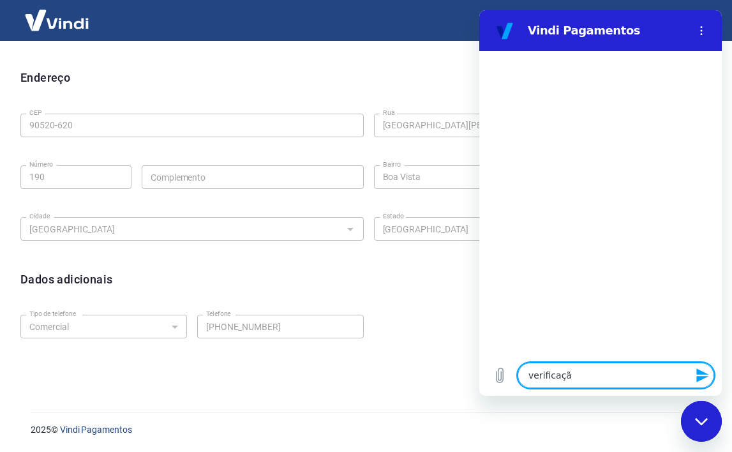
type textarea "x"
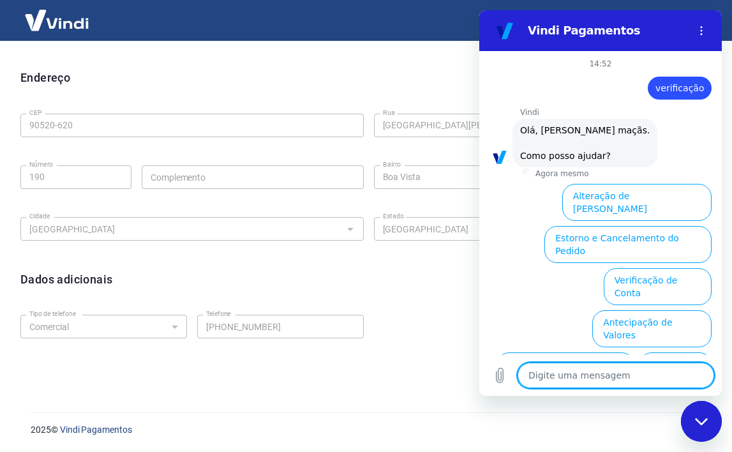
scroll to position [91, 0]
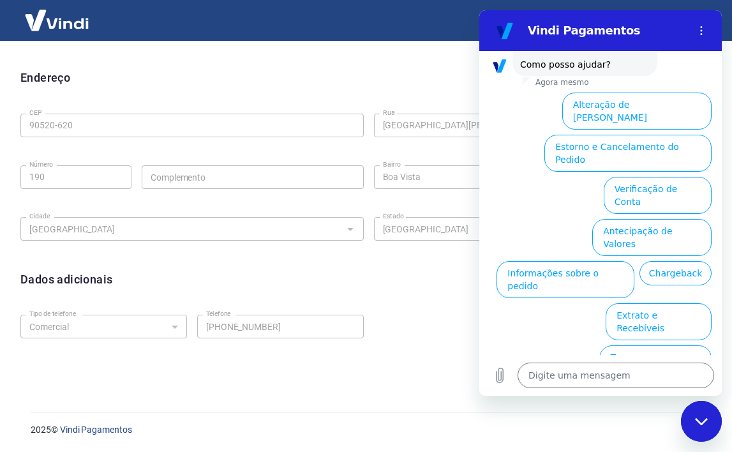
click at [704, 416] on div "Fechar janela de mensagens" at bounding box center [701, 421] width 38 height 38
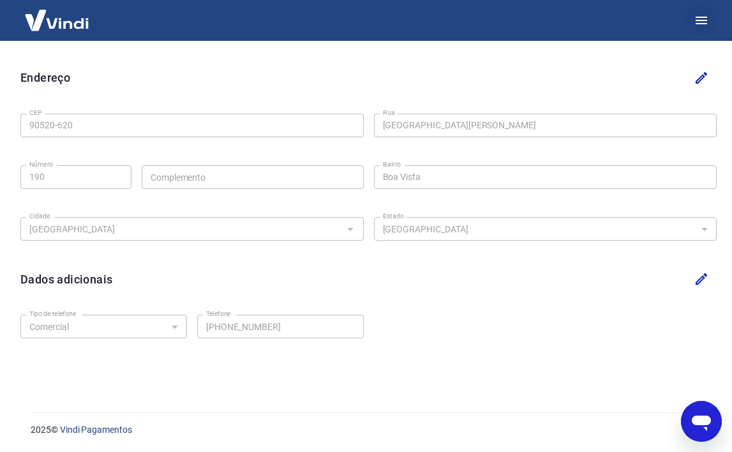
click at [701, 23] on icon "button" at bounding box center [700, 21] width 11 height 8
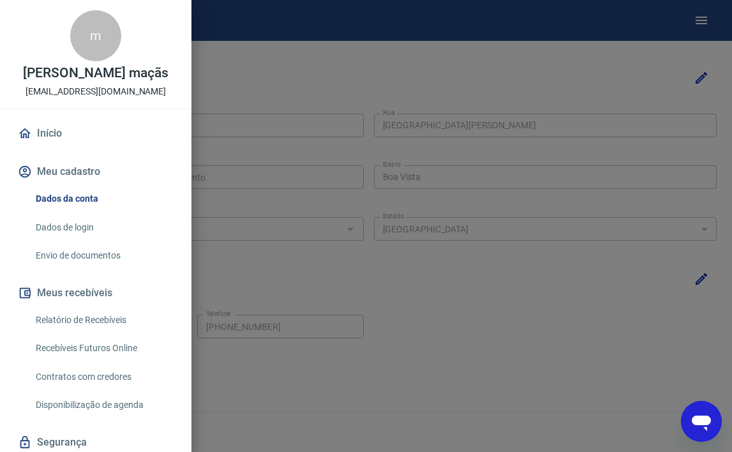
click at [92, 246] on link "Envio de documentos" at bounding box center [103, 255] width 145 height 26
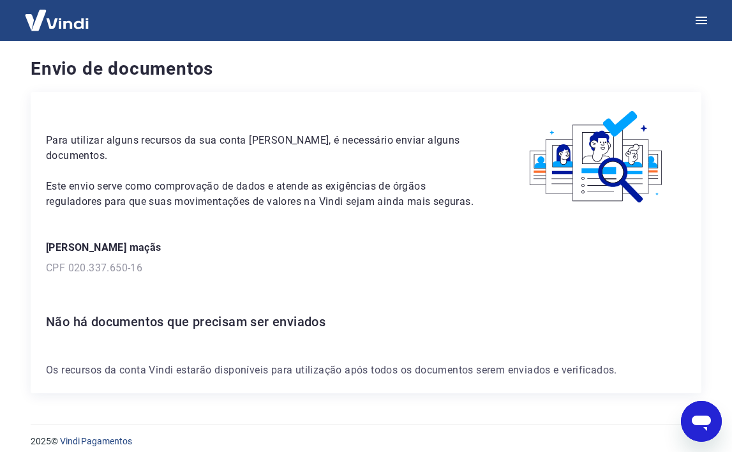
click at [697, 420] on icon "Abrir janela de mensagens" at bounding box center [700, 422] width 19 height 15
type textarea "x"
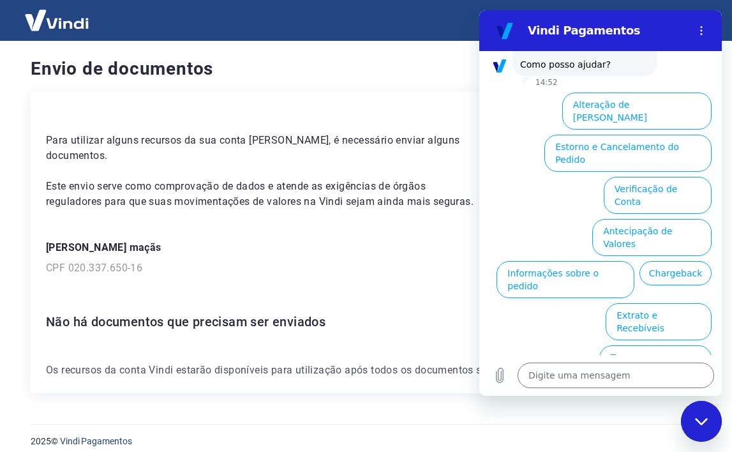
click at [63, 20] on img at bounding box center [56, 20] width 83 height 39
